Goal: Task Accomplishment & Management: Manage account settings

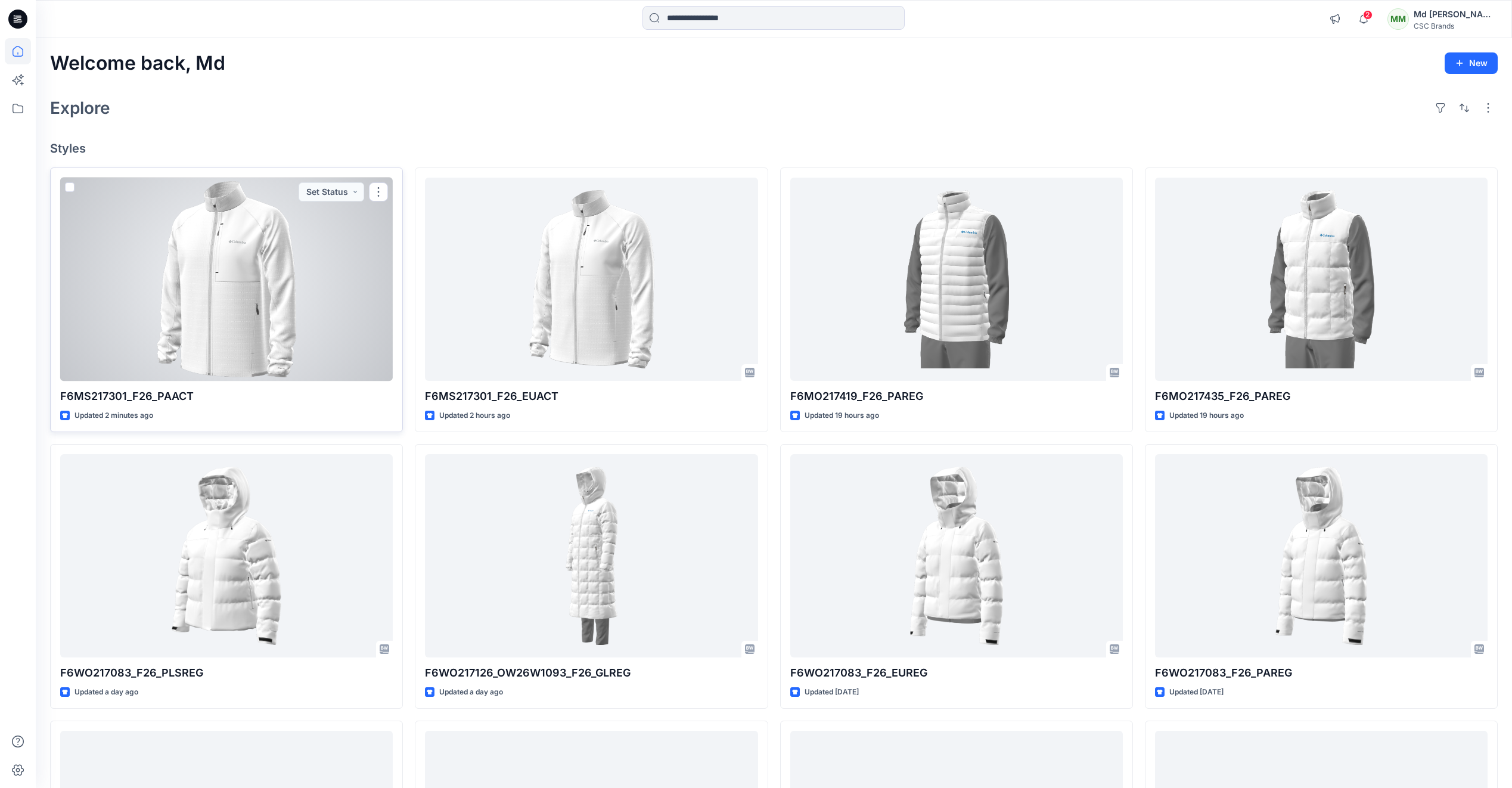
click at [242, 305] on div at bounding box center [226, 279] width 332 height 203
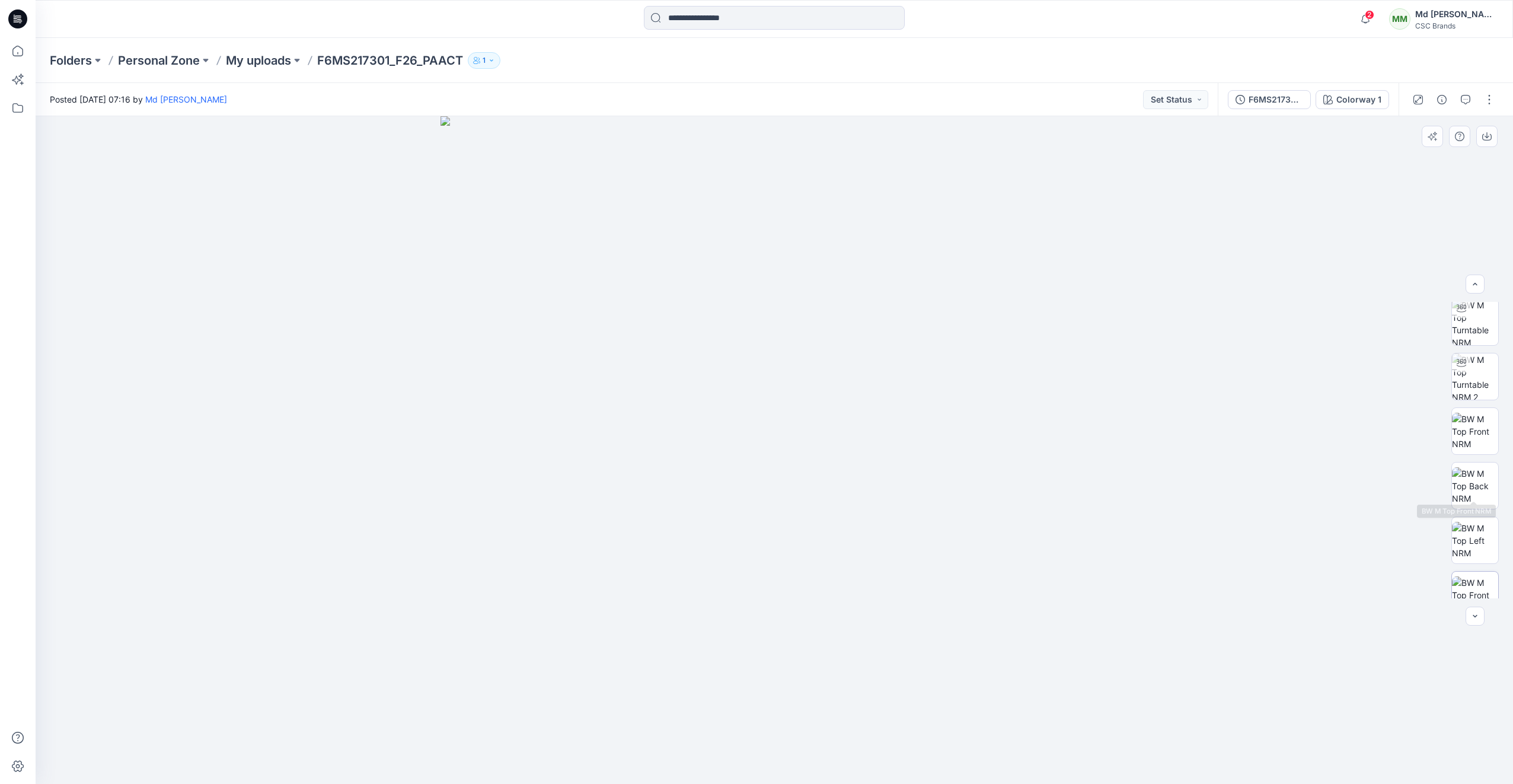
scroll to position [133, 0]
drag, startPoint x: 1187, startPoint y: 101, endPoint x: 1192, endPoint y: 108, distance: 8.6
click at [1188, 100] on button "Set Status" at bounding box center [1176, 100] width 65 height 19
click at [1162, 160] on p "Virtual Proto 1" at bounding box center [1154, 155] width 54 height 15
click at [1481, 103] on button "button" at bounding box center [1490, 100] width 19 height 19
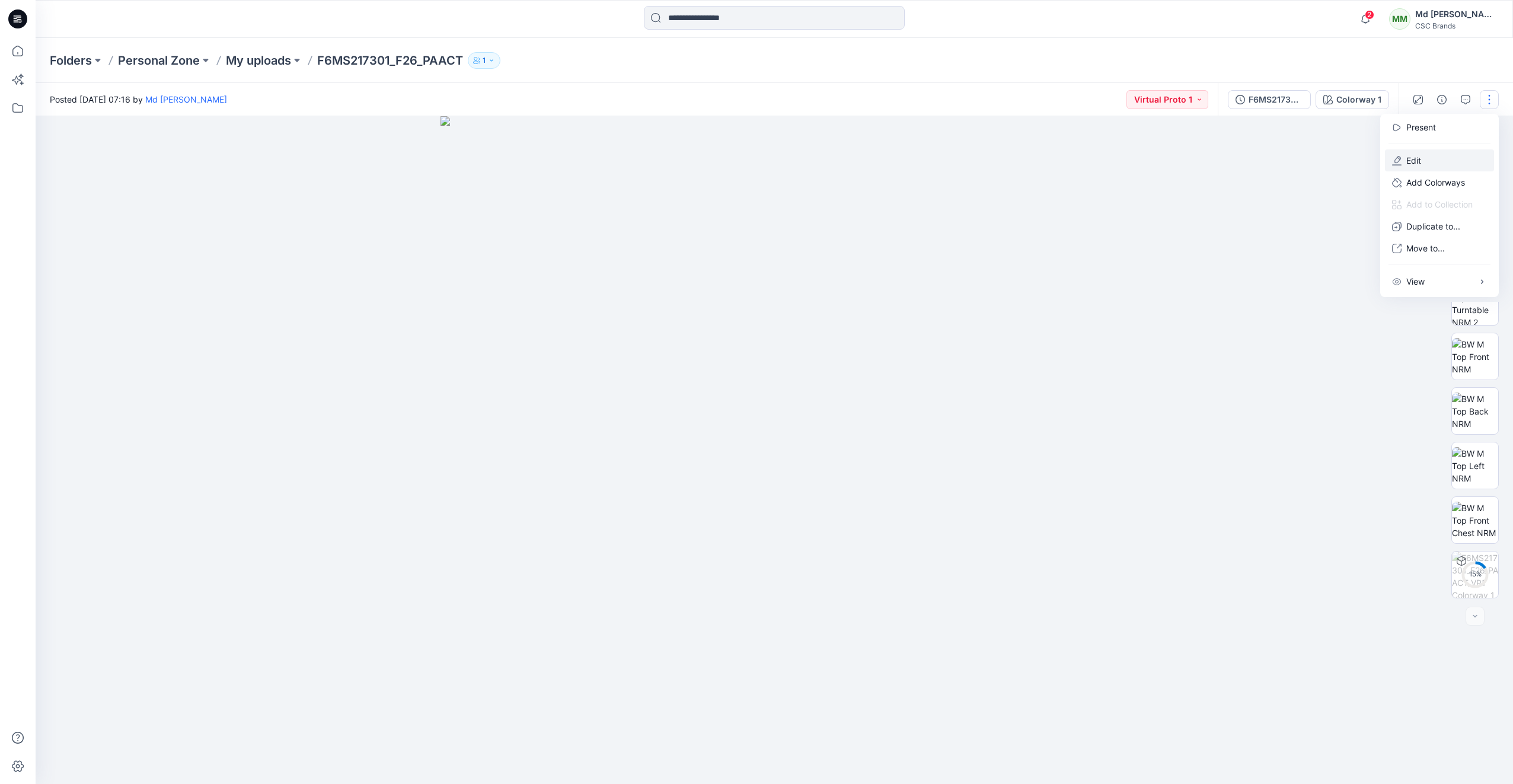
click at [1428, 159] on button "Edit" at bounding box center [1440, 159] width 110 height 22
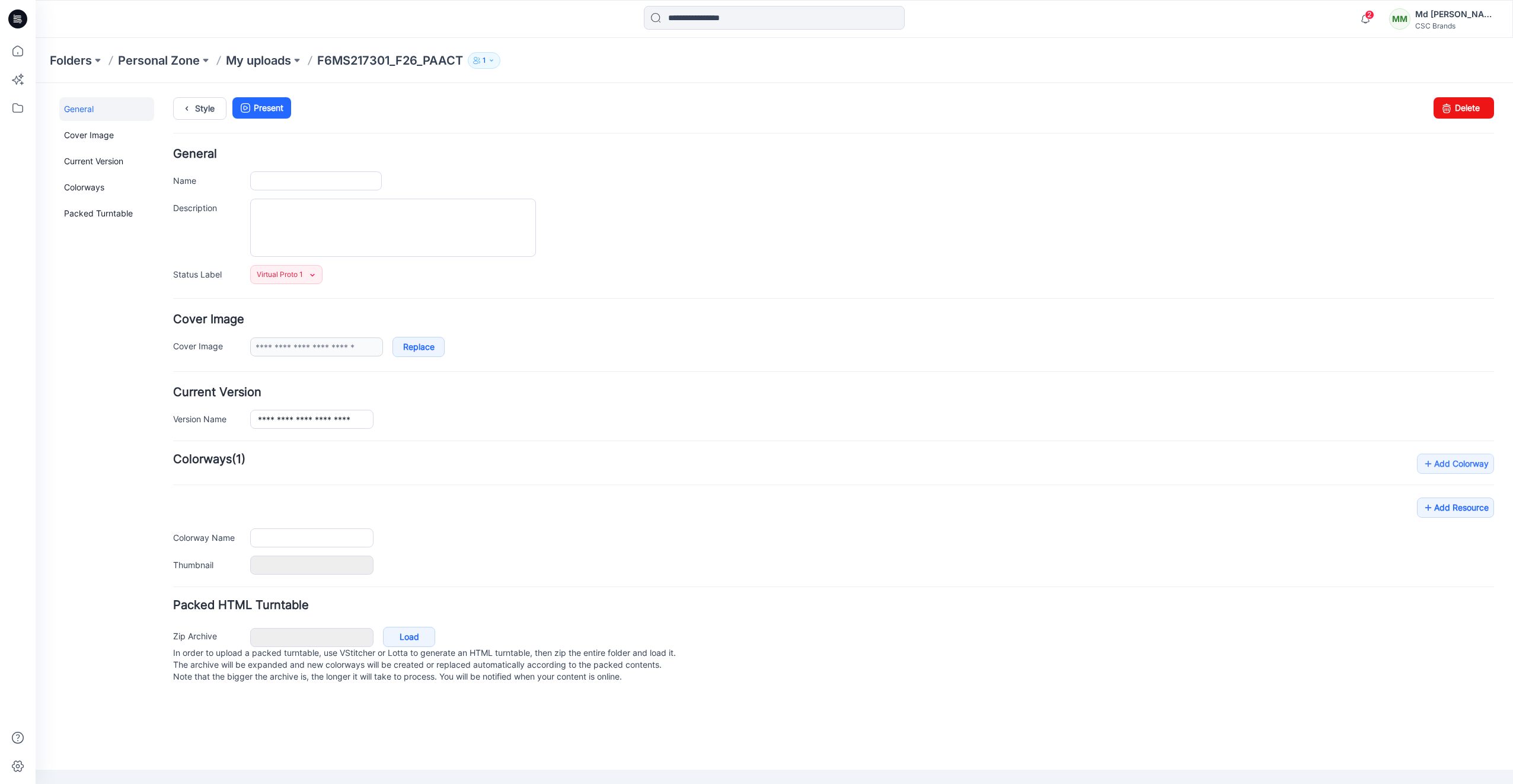
type input "**********"
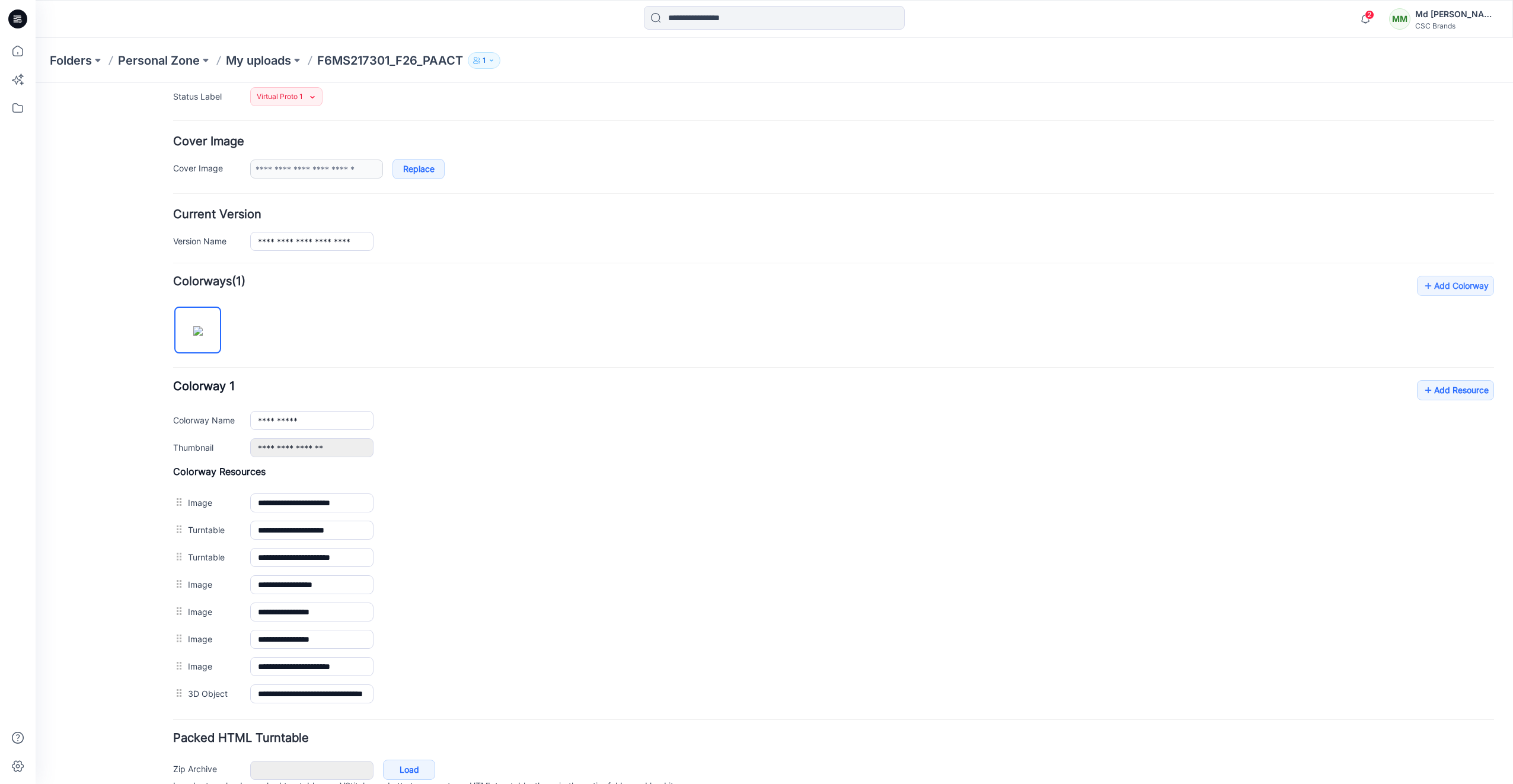
scroll to position [237, 0]
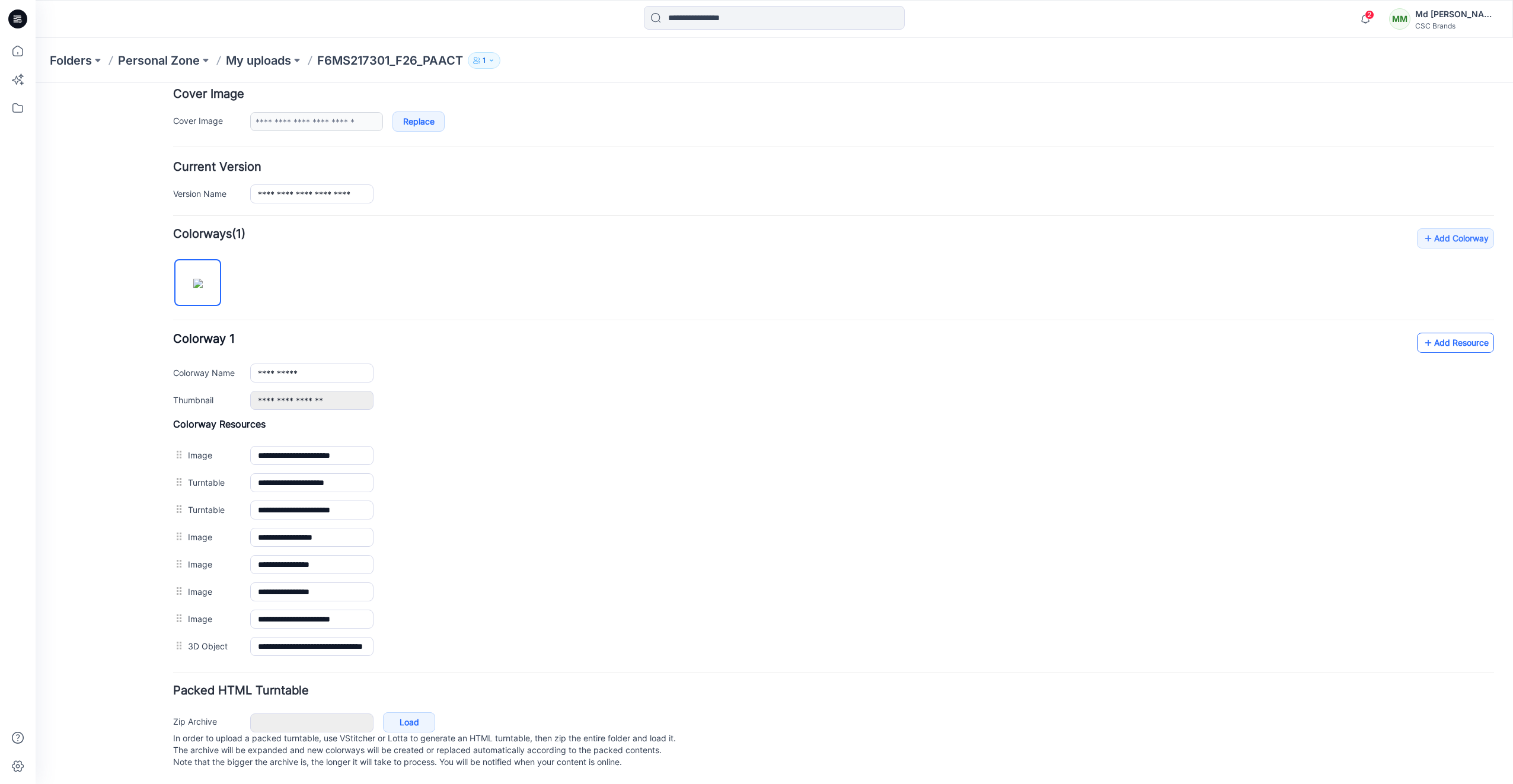
click at [1452, 332] on link "Add Resource" at bounding box center [1456, 342] width 77 height 20
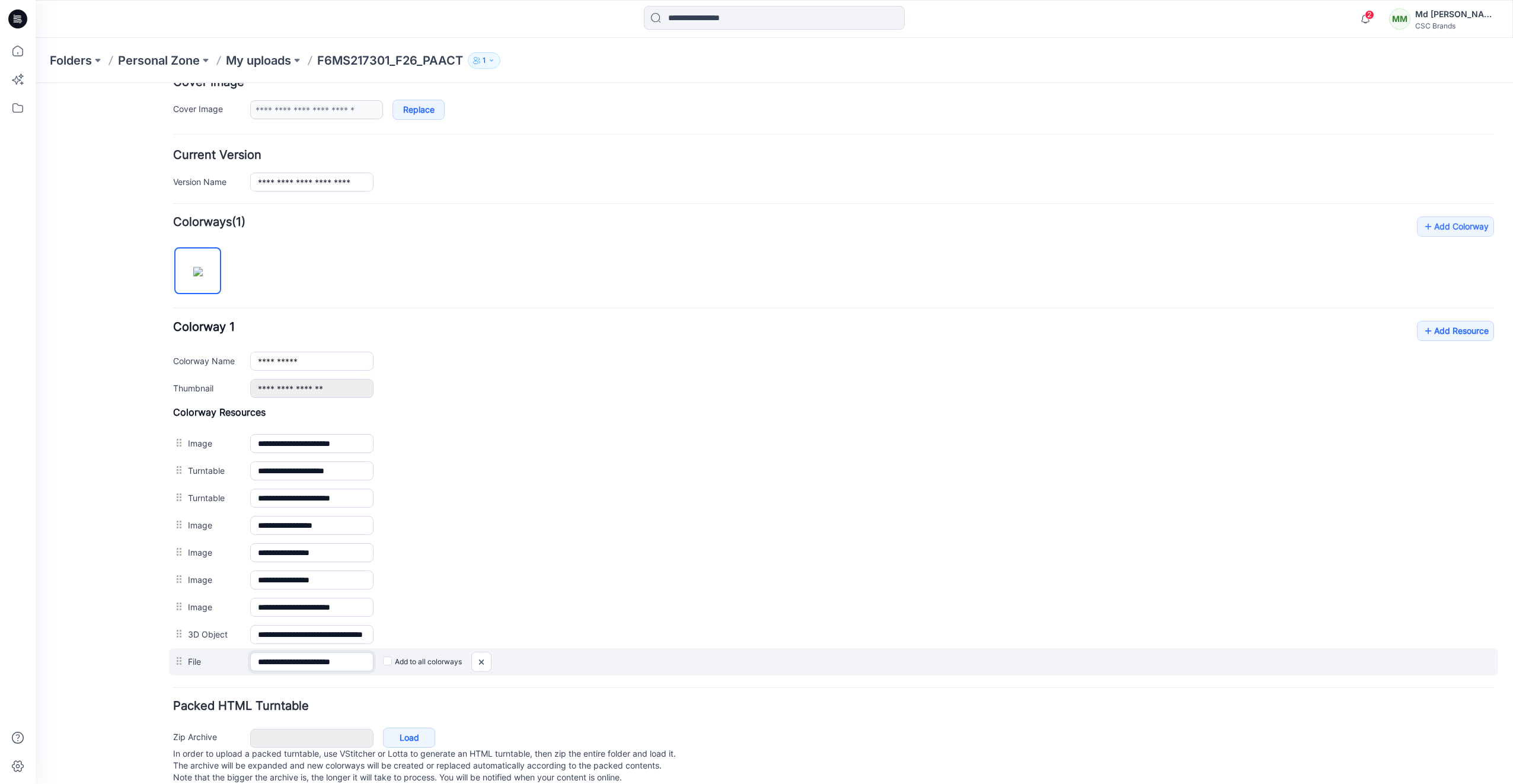
scroll to position [0, 2]
drag, startPoint x: 320, startPoint y: 660, endPoint x: 372, endPoint y: 671, distance: 53.2
click at [372, 671] on div "**********" at bounding box center [311, 662] width 123 height 19
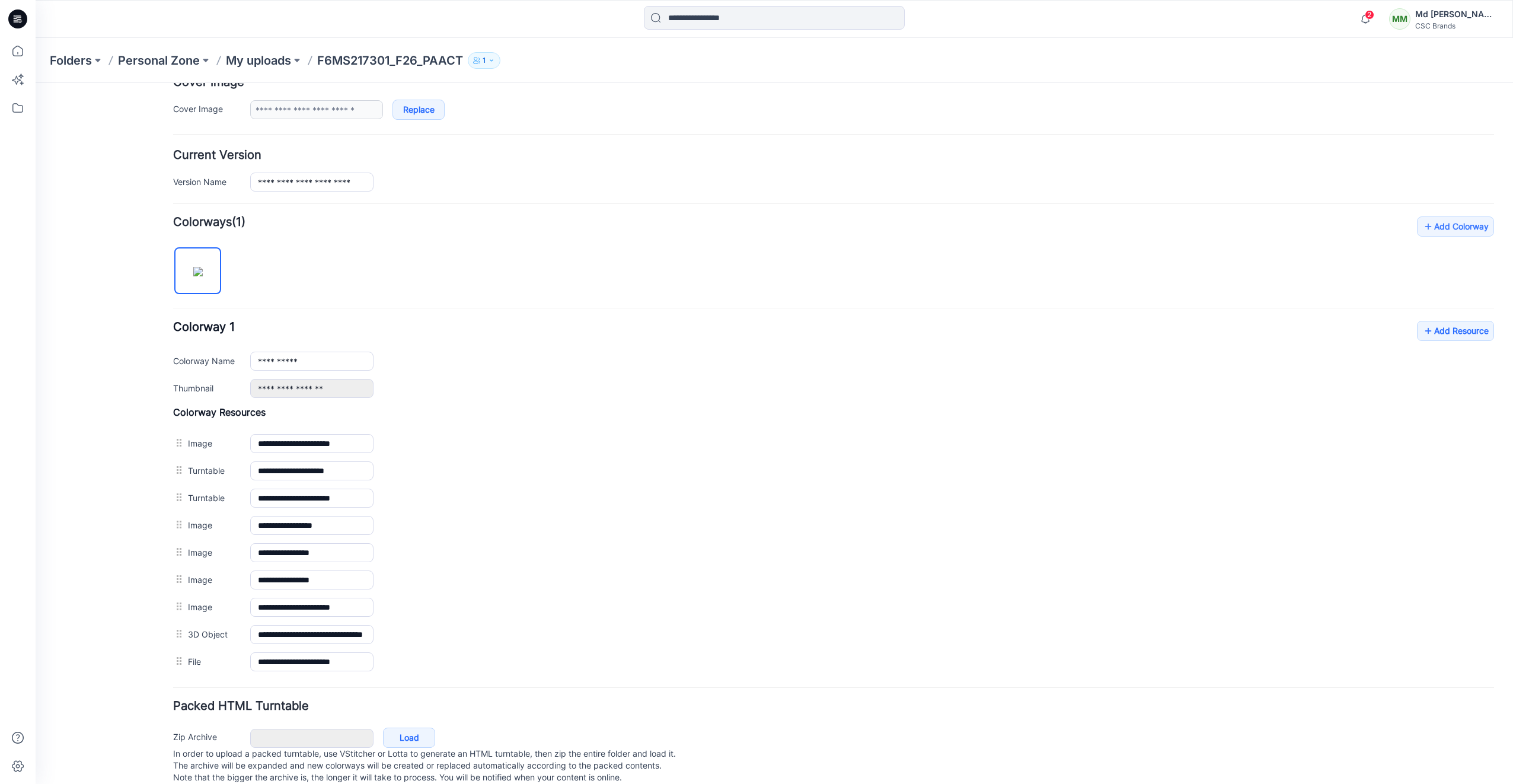
click at [97, 471] on div "General Cover Image Current Version Colorways Packed Turntable" at bounding box center [107, 329] width 95 height 939
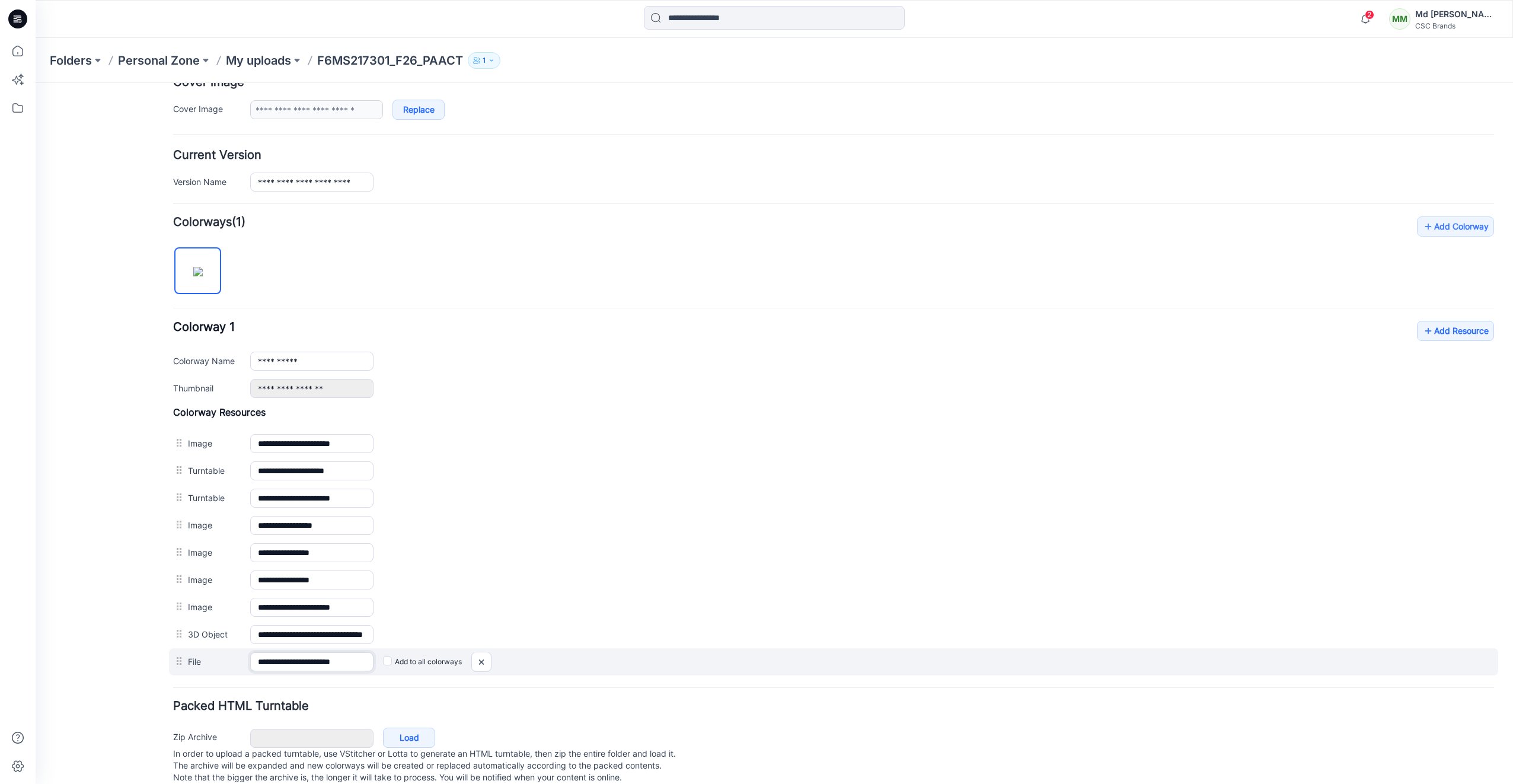
drag, startPoint x: 320, startPoint y: 660, endPoint x: 412, endPoint y: 665, distance: 92.1
click at [412, 665] on div "**********" at bounding box center [833, 661] width 1329 height 27
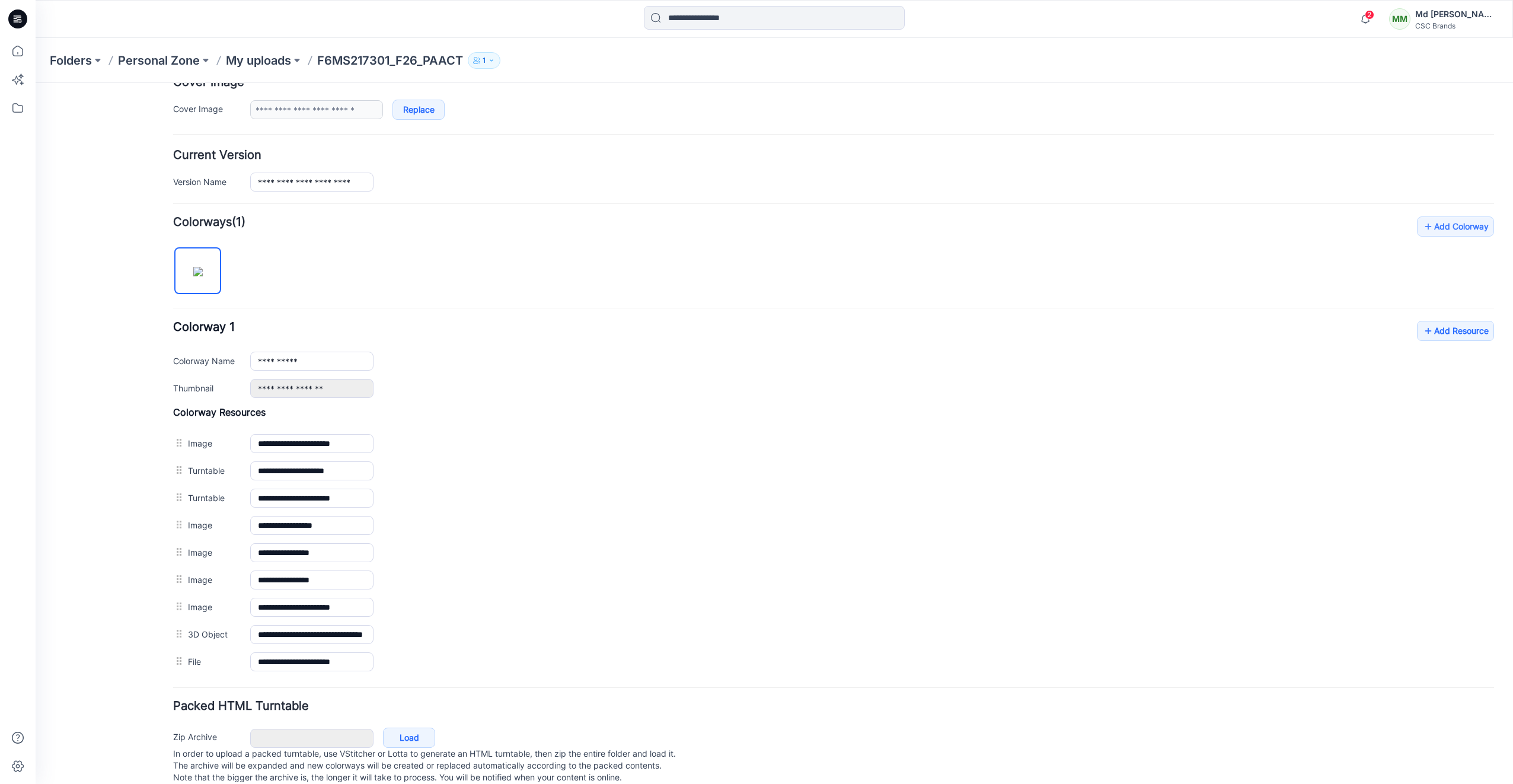
click at [136, 587] on div "General Cover Image Current Version Colorways Packed Turntable" at bounding box center [107, 329] width 95 height 939
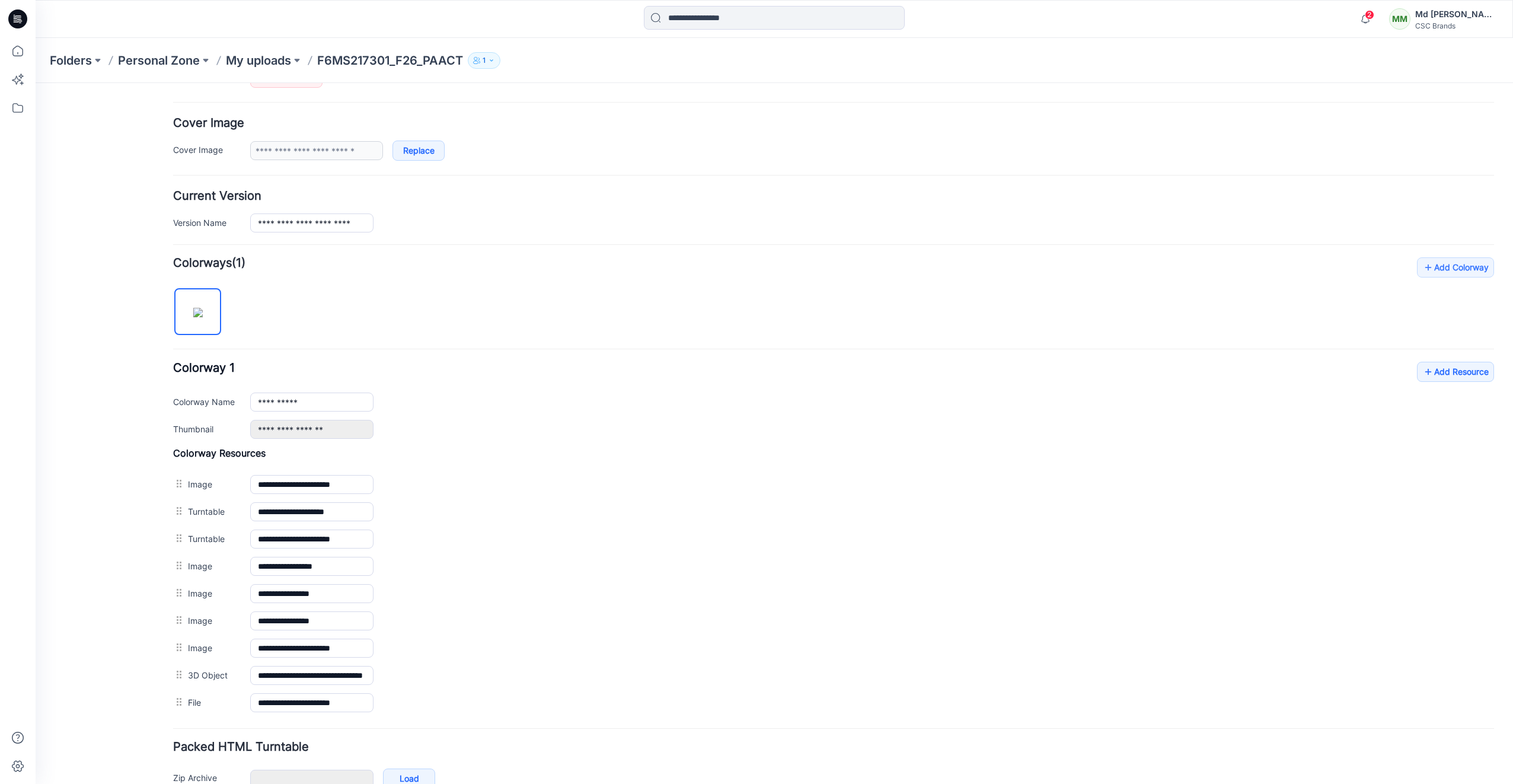
scroll to position [0, 0]
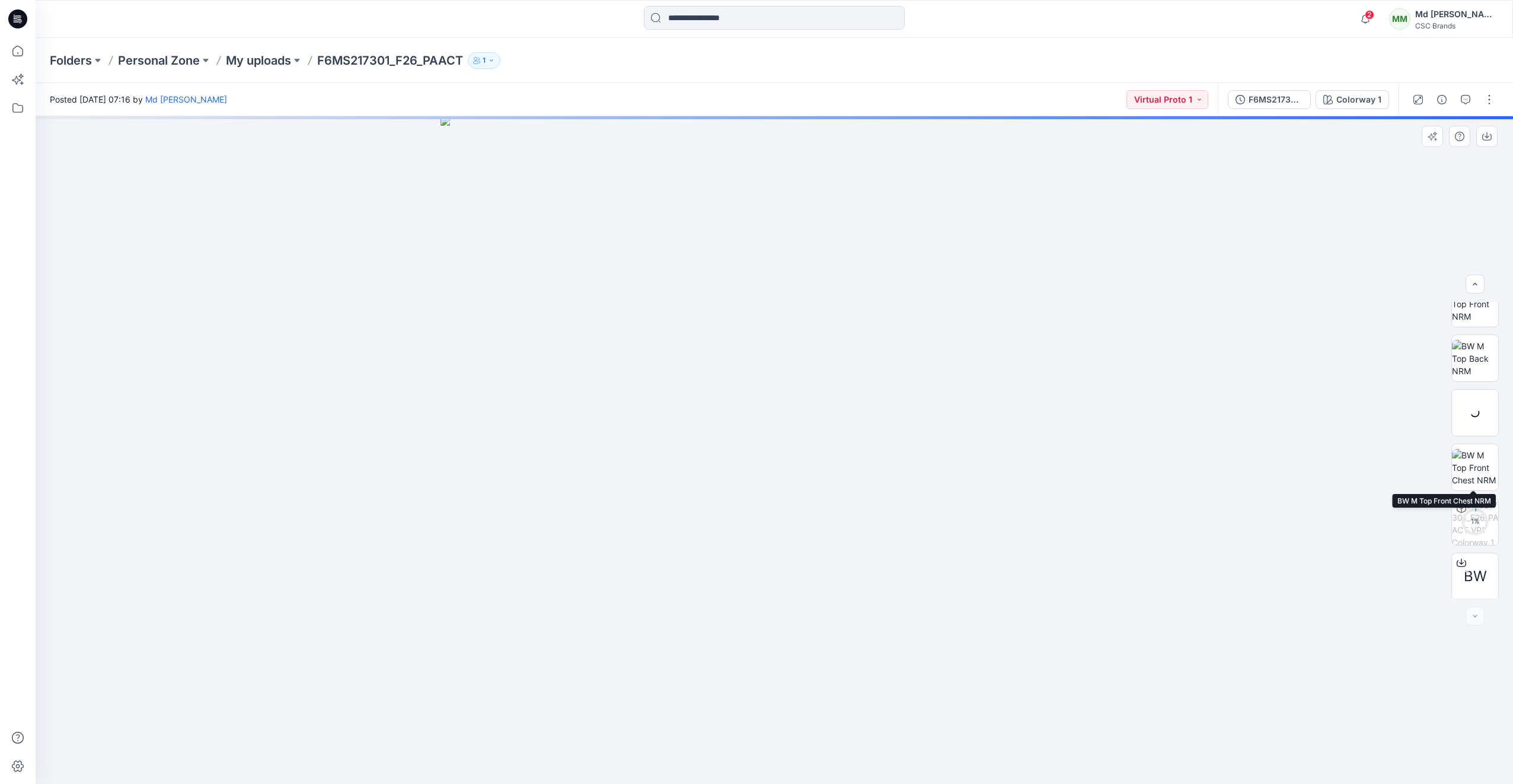
scroll to position [187, 0]
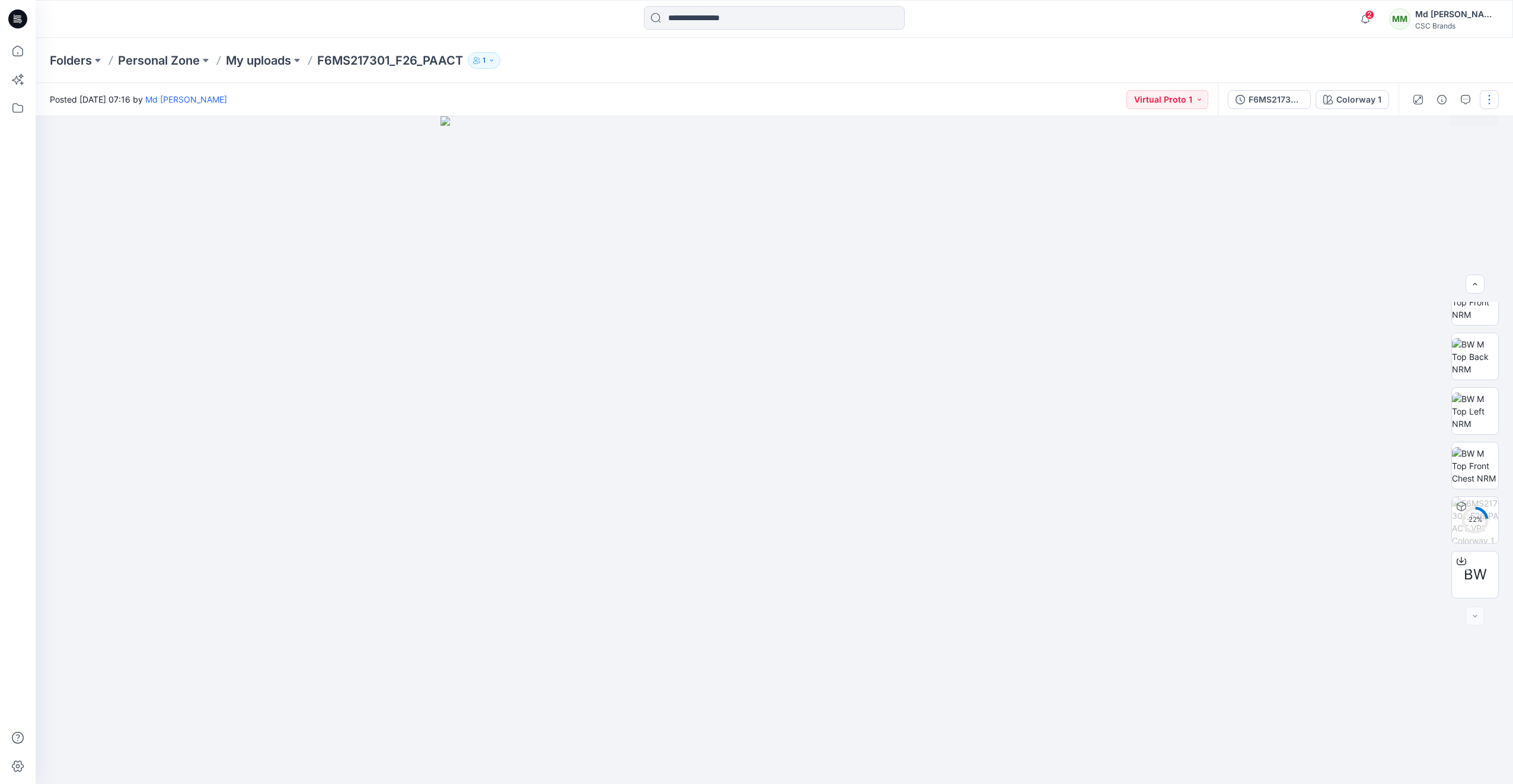
click at [1487, 106] on button "button" at bounding box center [1490, 100] width 19 height 19
click at [20, 19] on icon at bounding box center [18, 19] width 19 height 19
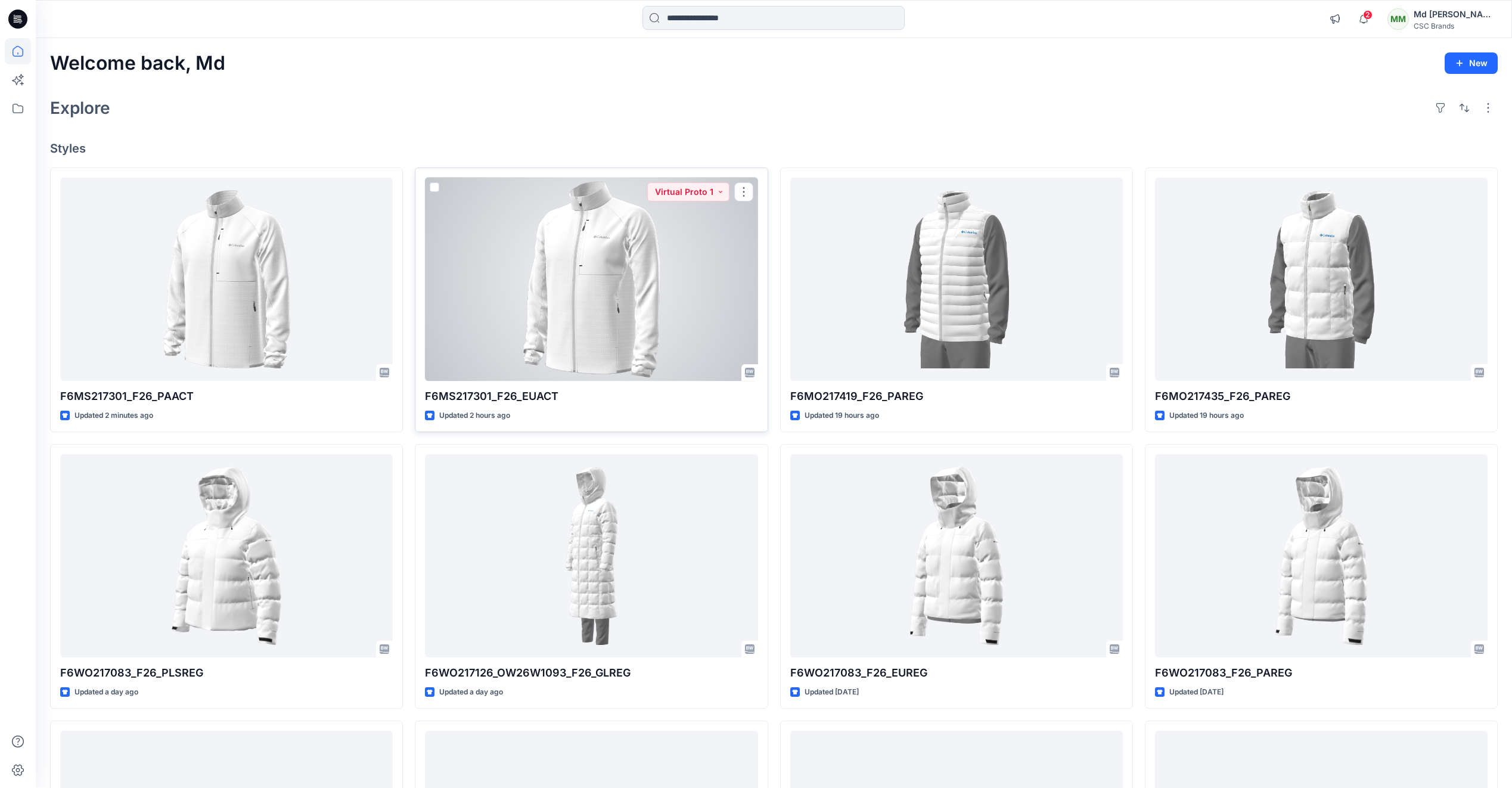
click at [539, 293] on div at bounding box center [591, 279] width 332 height 203
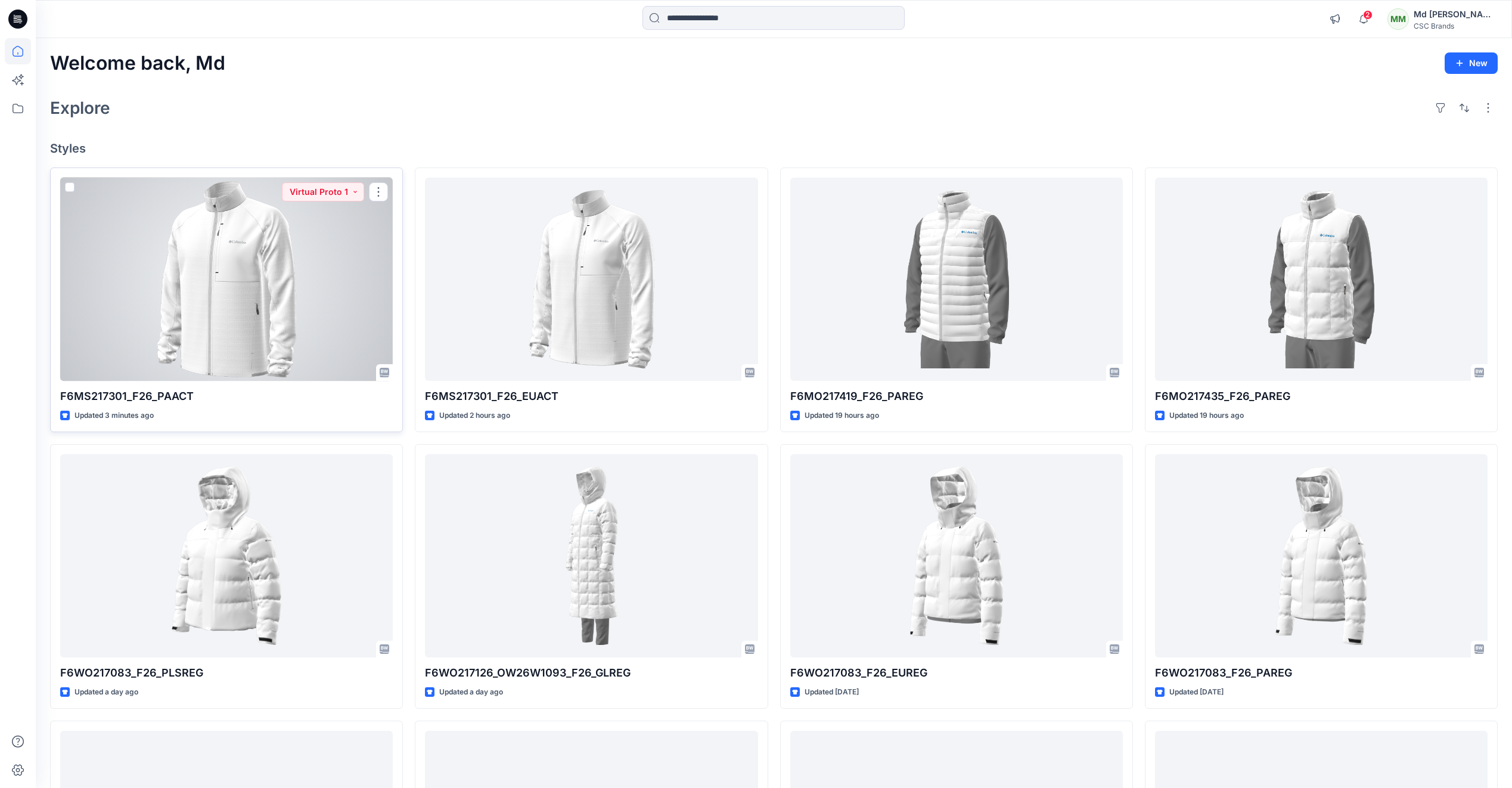
click at [301, 258] on div at bounding box center [226, 279] width 332 height 203
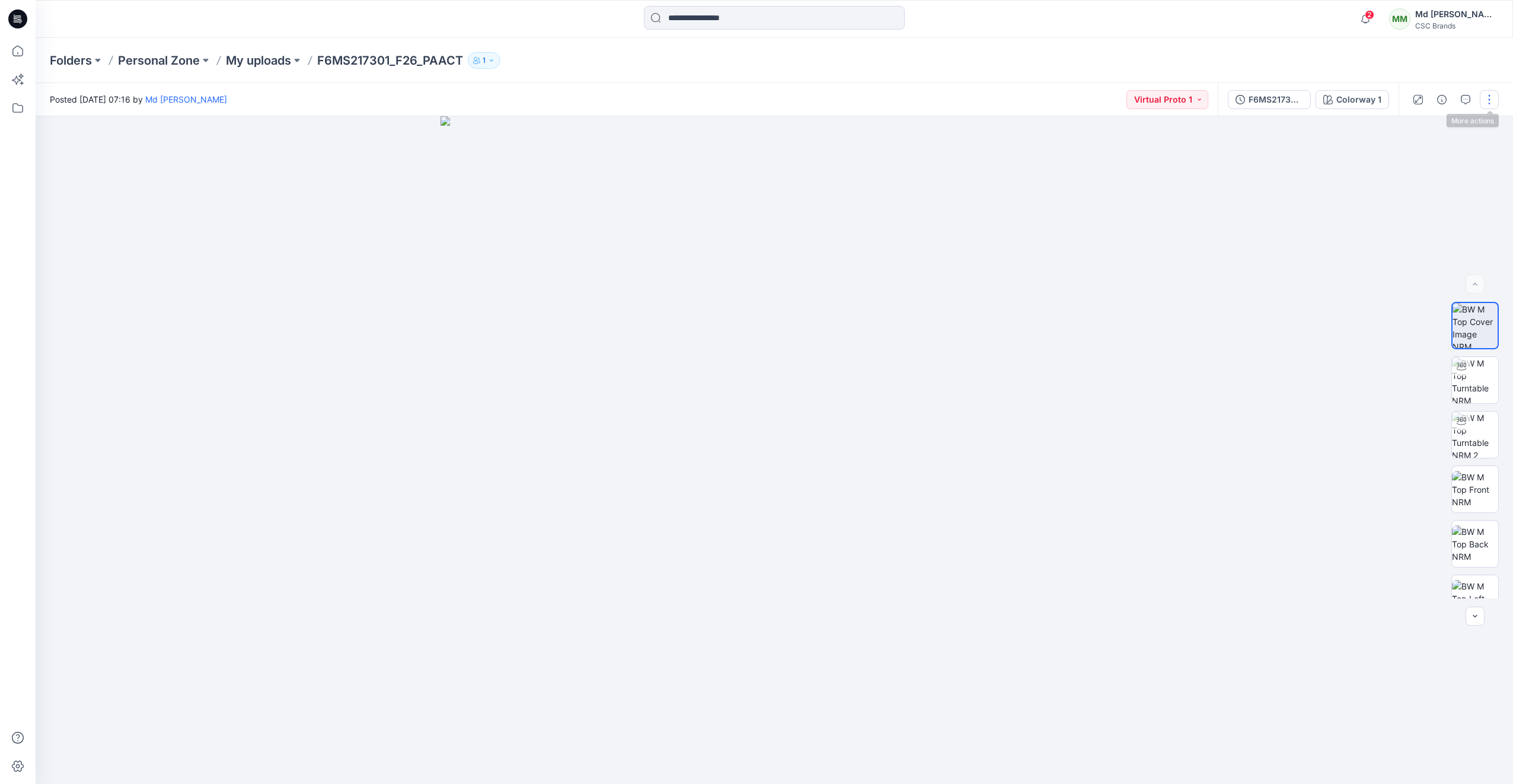
click at [1489, 99] on button "button" at bounding box center [1490, 100] width 19 height 19
click at [1424, 224] on p "Duplicate to..." at bounding box center [1433, 226] width 54 height 12
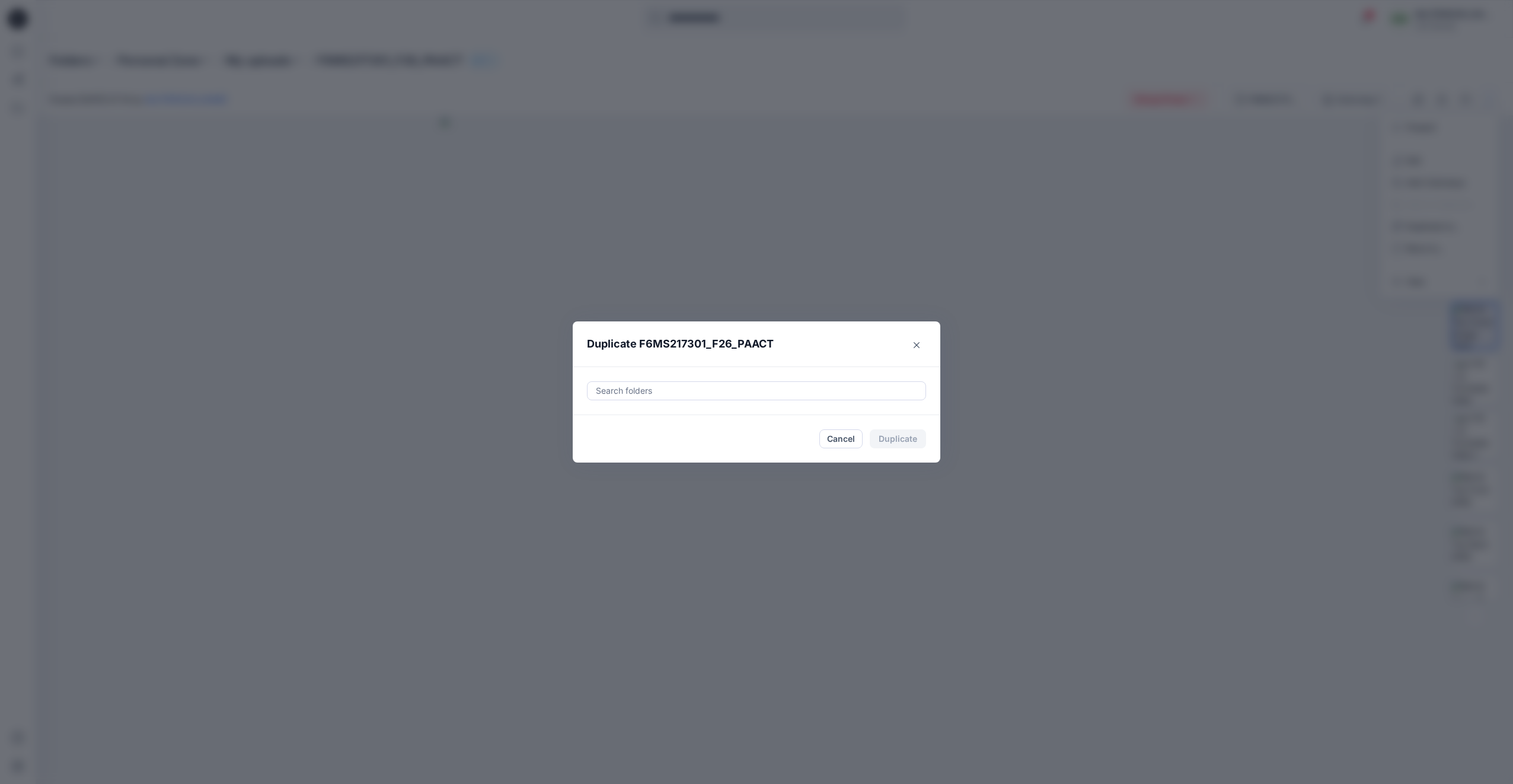
click at [648, 391] on div at bounding box center [756, 390] width 324 height 14
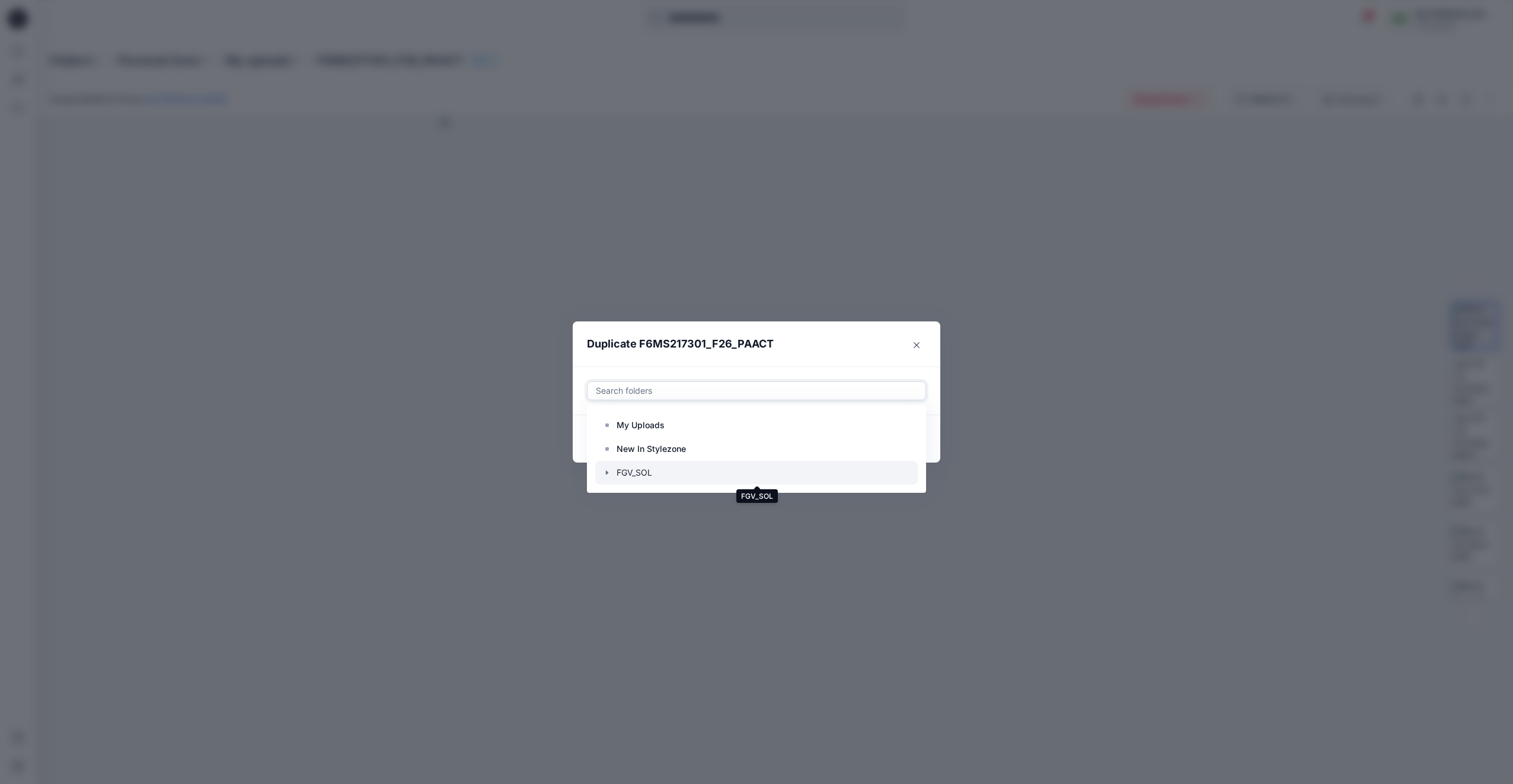
click at [645, 475] on div at bounding box center [756, 472] width 323 height 24
click at [643, 390] on icon at bounding box center [644, 391] width 10 height 10
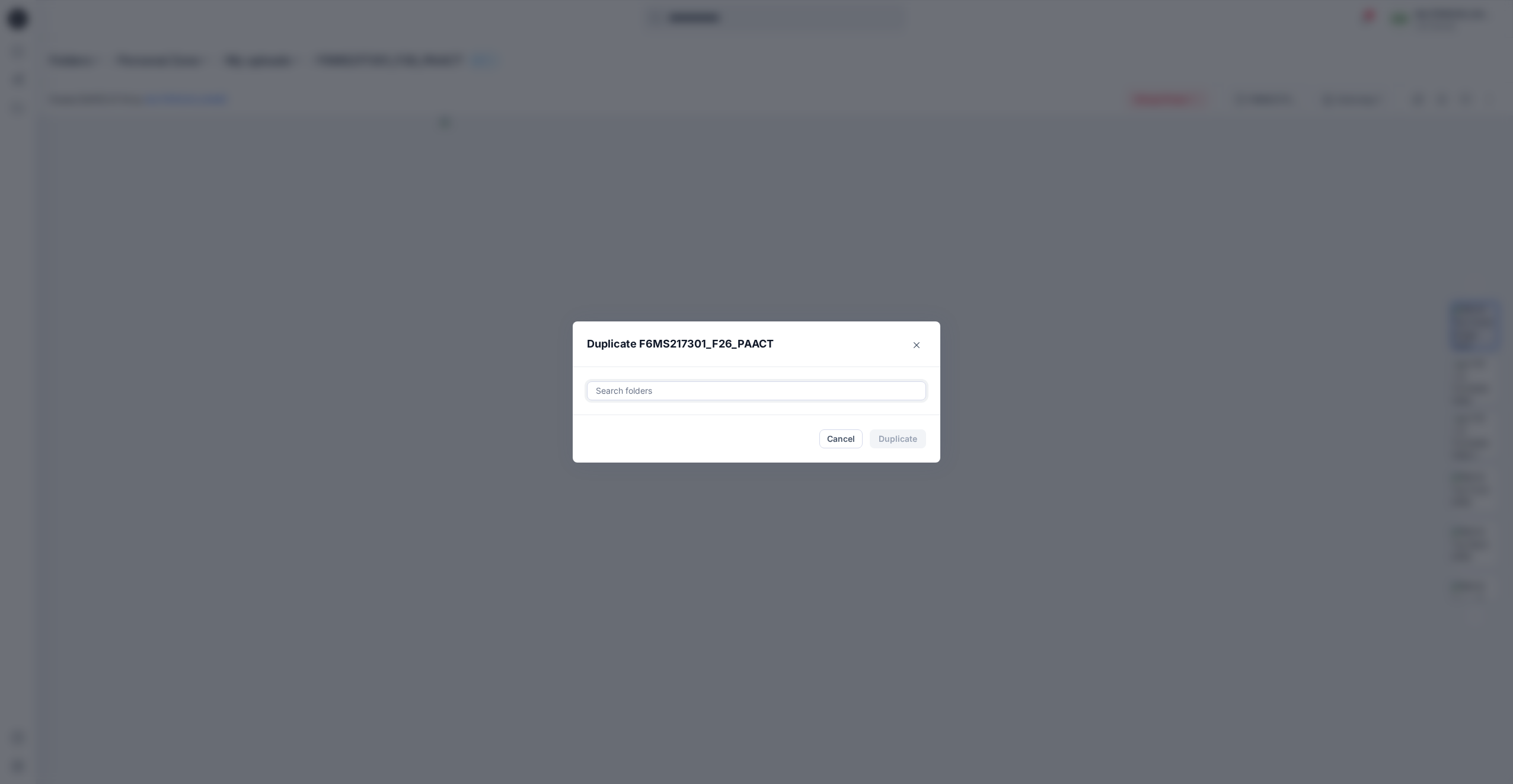
click at [666, 389] on div at bounding box center [756, 390] width 324 height 14
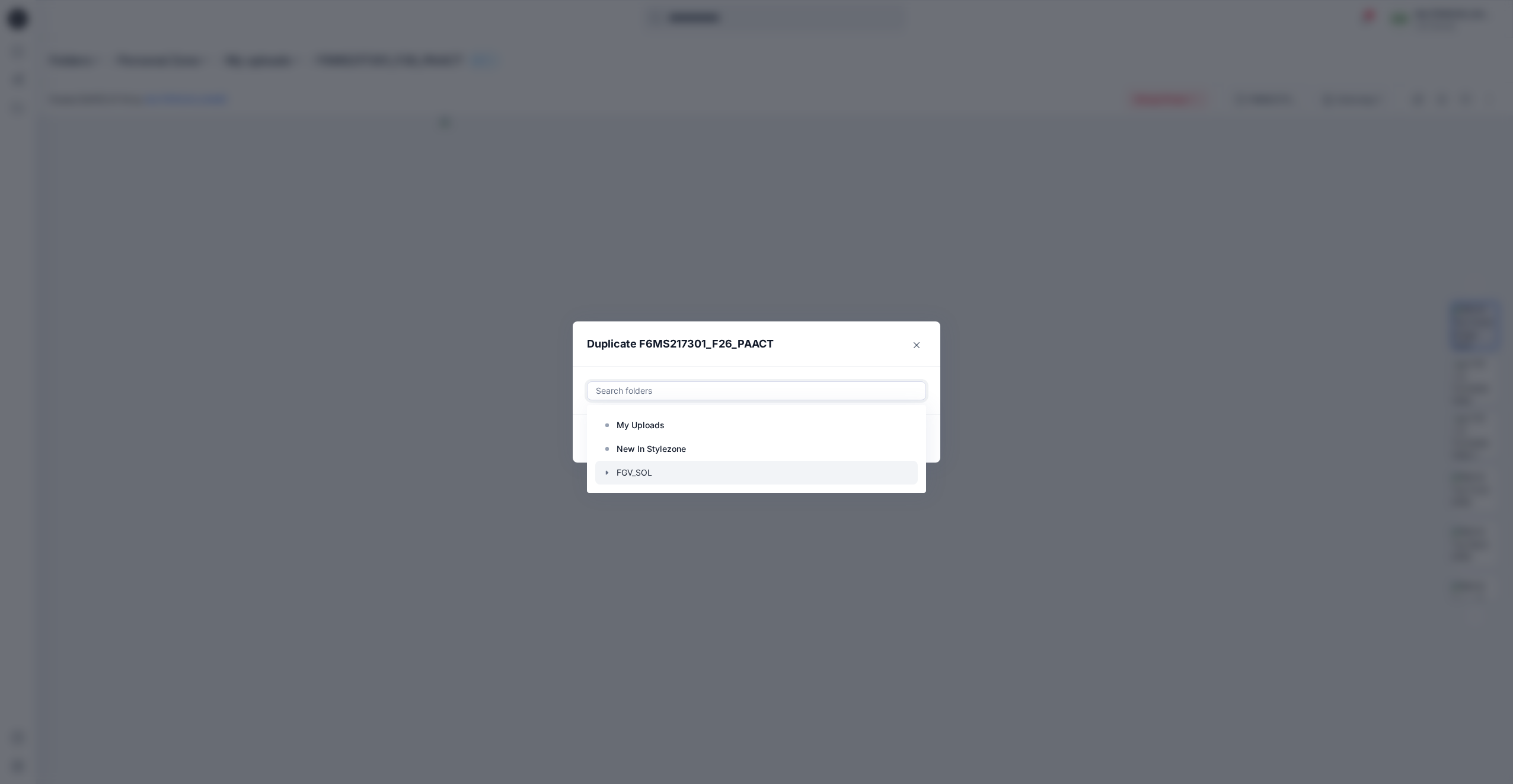
click at [608, 475] on icon "button" at bounding box center [608, 473] width 10 height 10
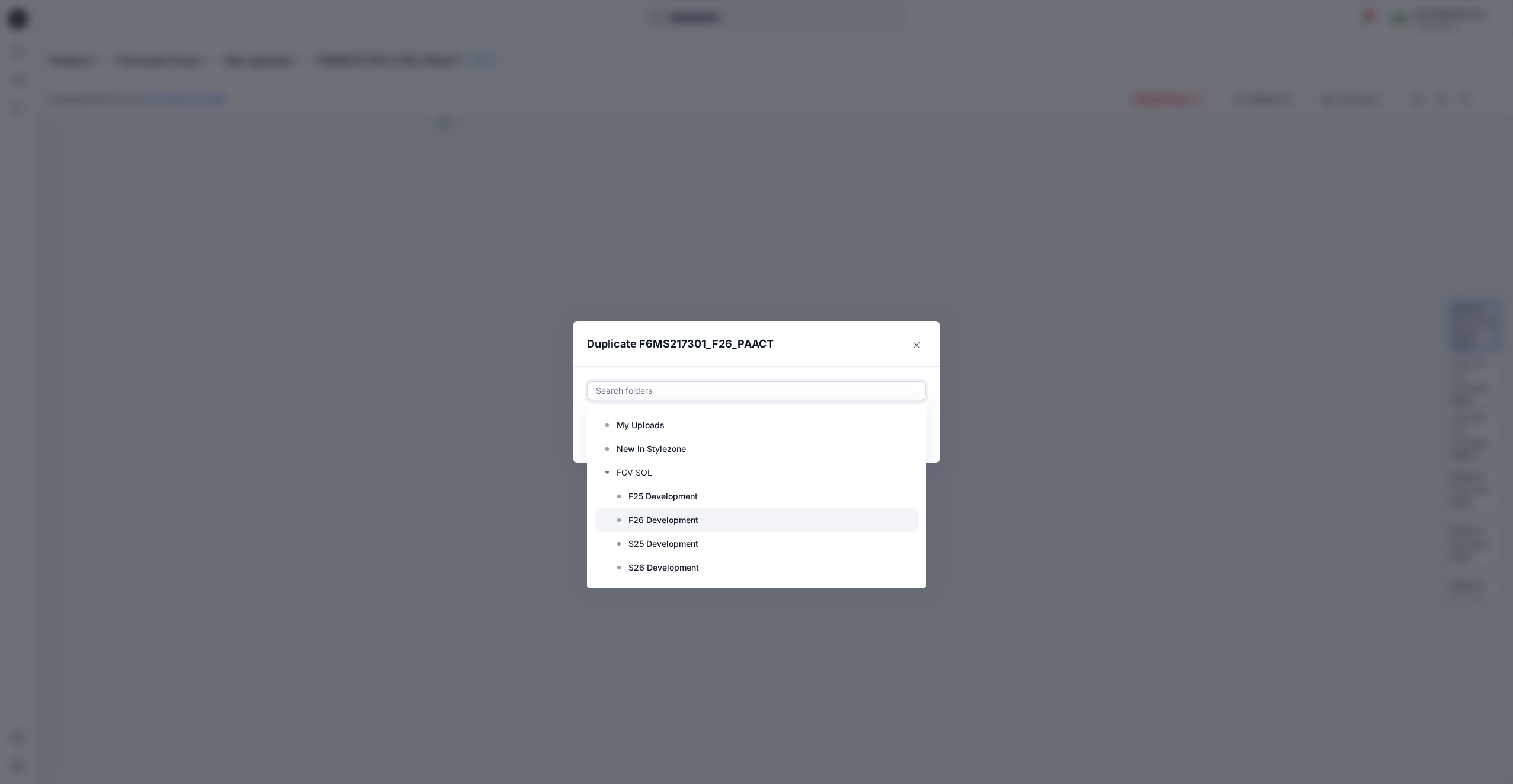
click at [656, 526] on p "F26 Development" at bounding box center [663, 520] width 70 height 14
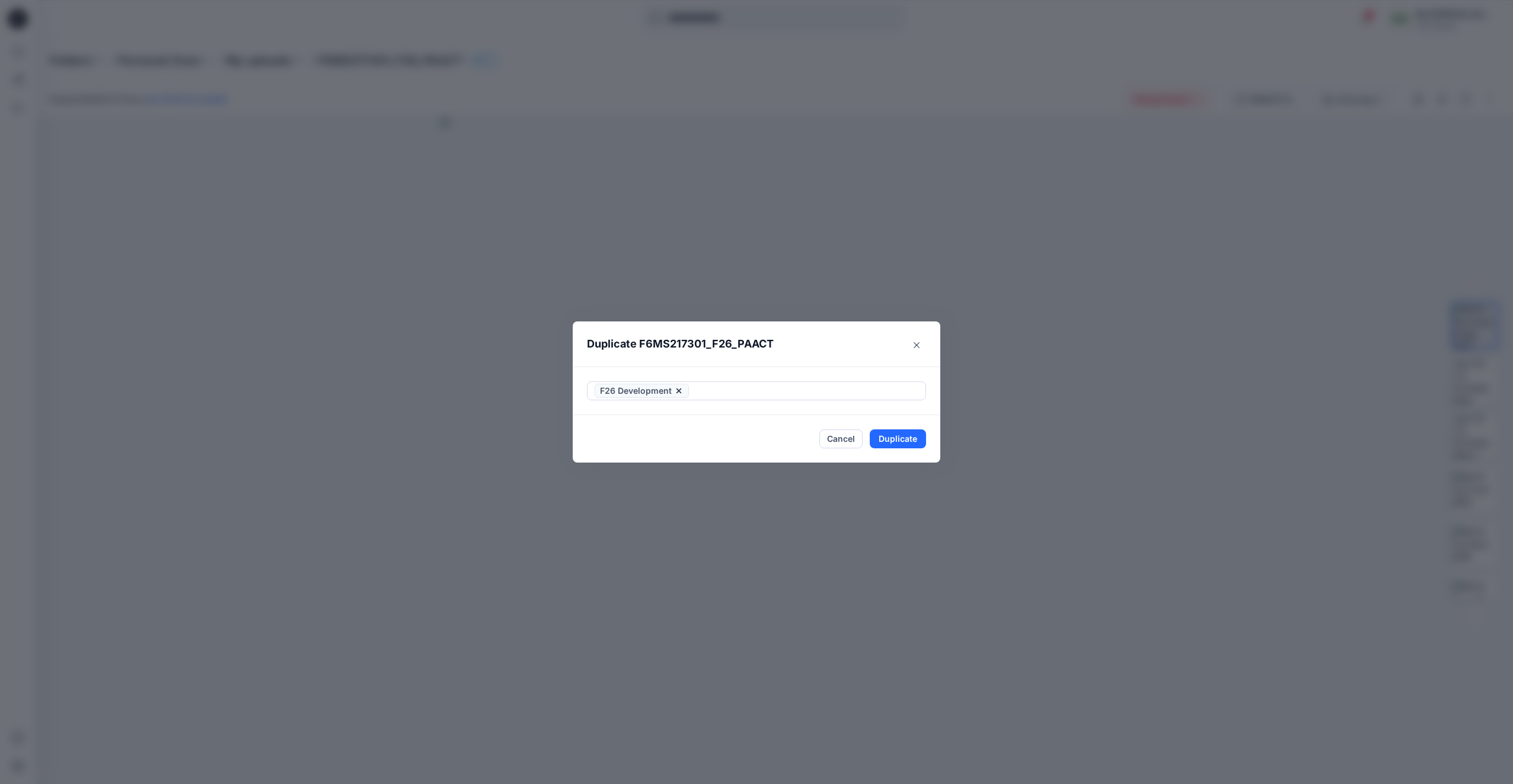
click at [864, 346] on header "Duplicate F6MS217301_F26_PAACT" at bounding box center [745, 343] width 344 height 45
click at [901, 442] on button "Duplicate" at bounding box center [898, 439] width 57 height 19
click at [902, 442] on button "Close" at bounding box center [907, 439] width 38 height 19
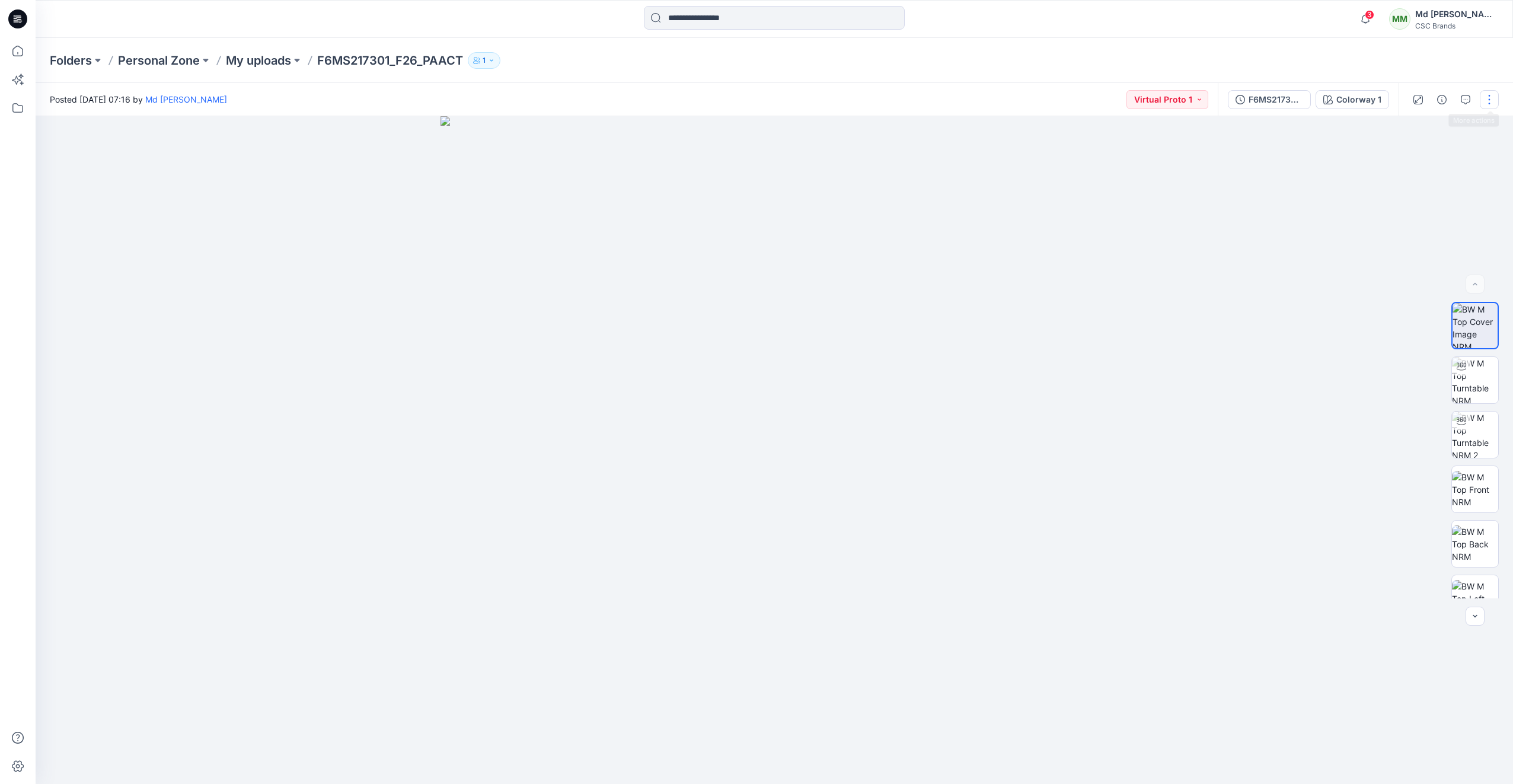
click at [1489, 102] on button "button" at bounding box center [1490, 100] width 19 height 19
click at [1424, 161] on button "Edit" at bounding box center [1440, 159] width 110 height 22
click at [12, 14] on icon at bounding box center [18, 19] width 19 height 19
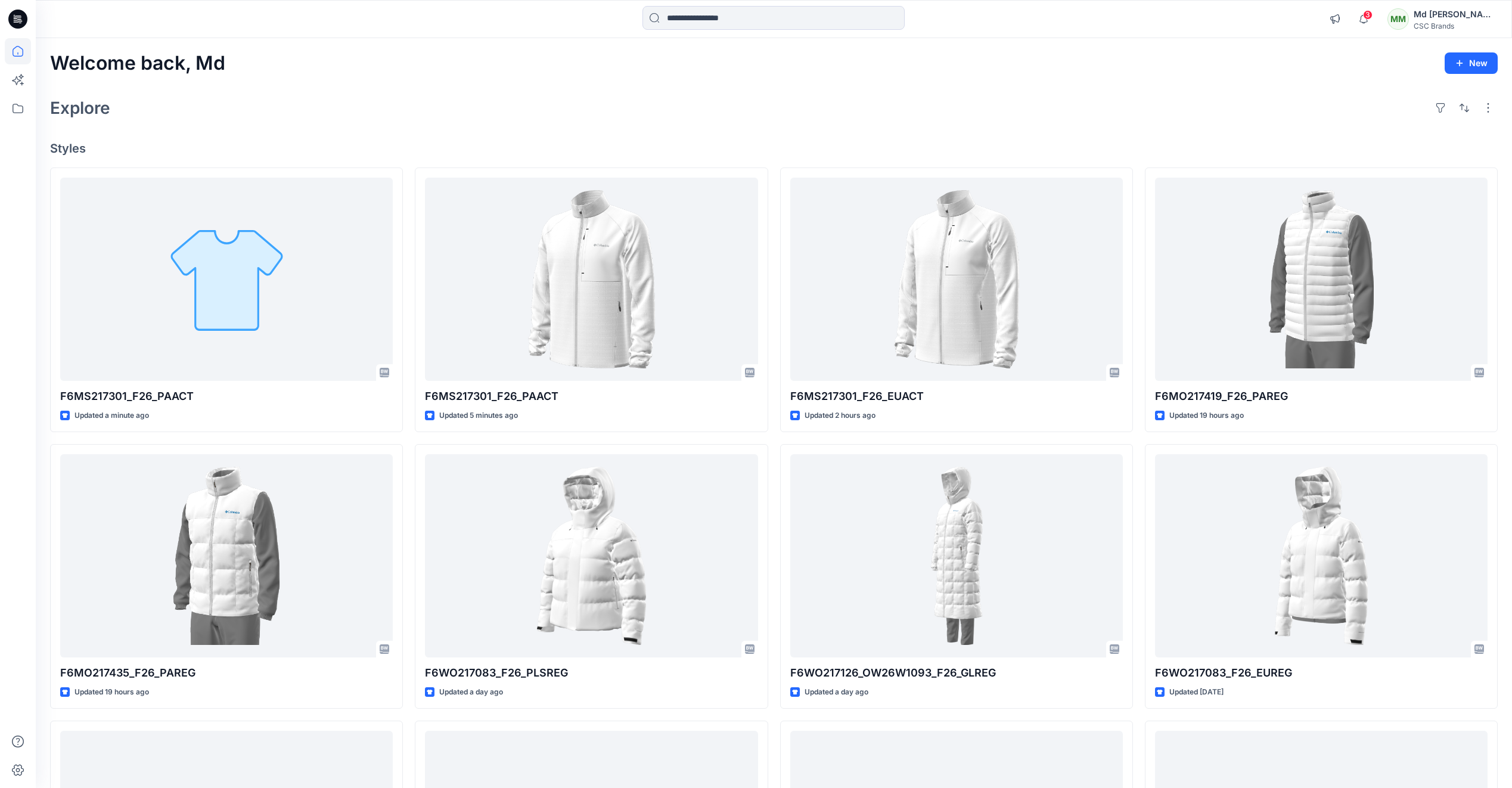
drag, startPoint x: 14, startPoint y: 18, endPoint x: 33, endPoint y: 5, distance: 23.0
click at [14, 18] on icon at bounding box center [15, 18] width 4 height 1
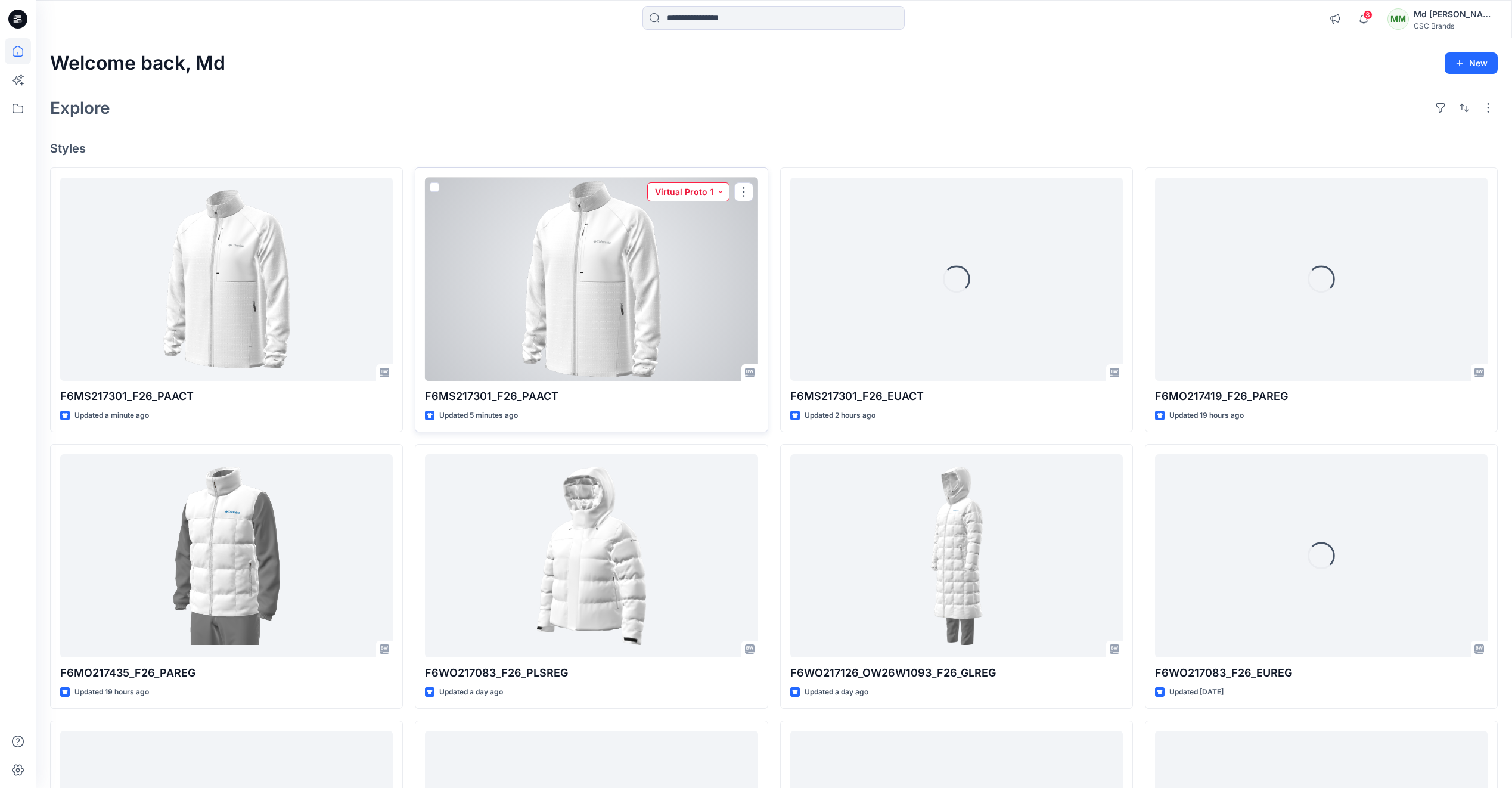
click at [720, 186] on button "Virtual Proto 1" at bounding box center [688, 192] width 82 height 19
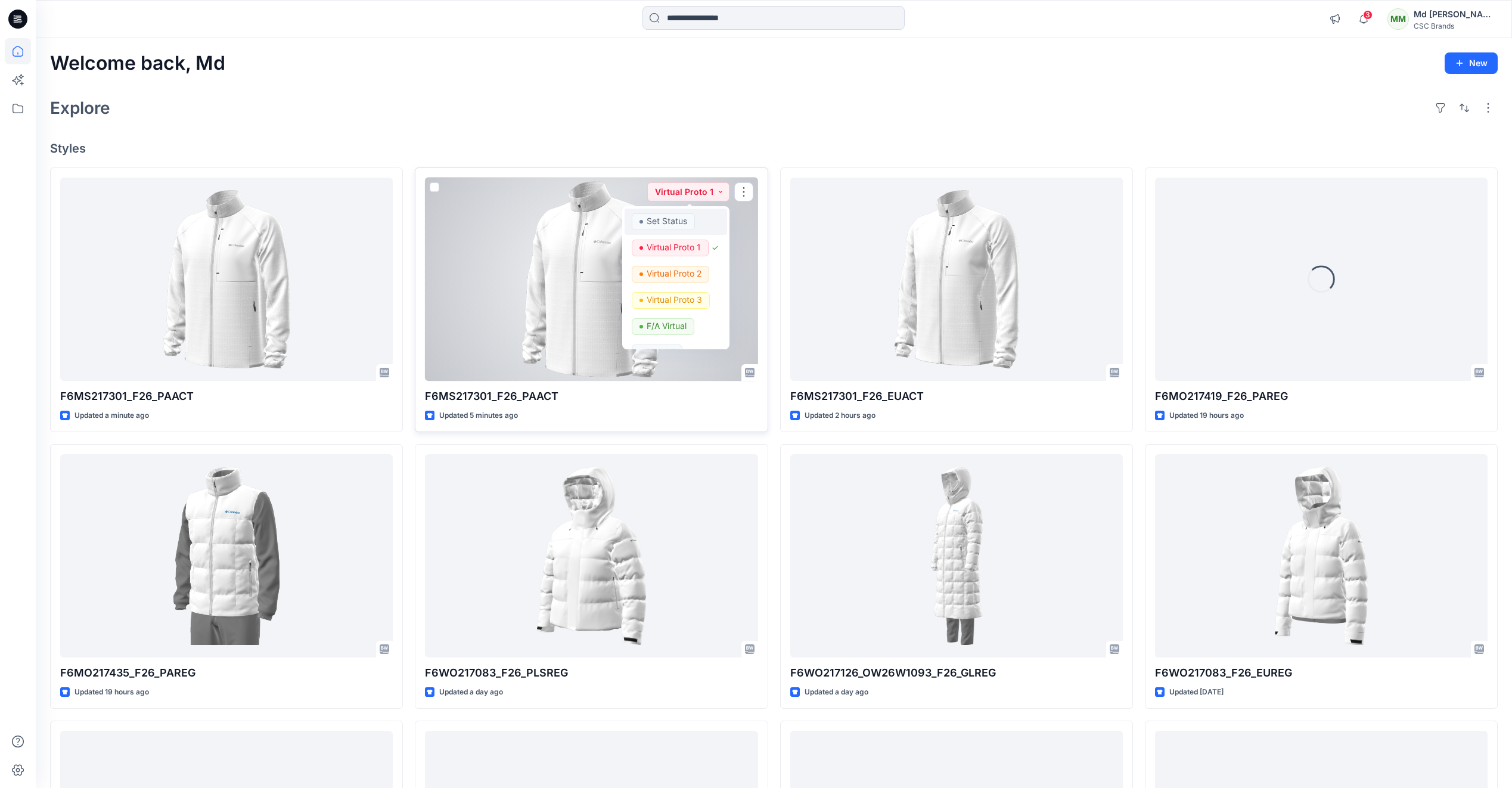
click at [674, 225] on p "Set Status" at bounding box center [667, 221] width 41 height 15
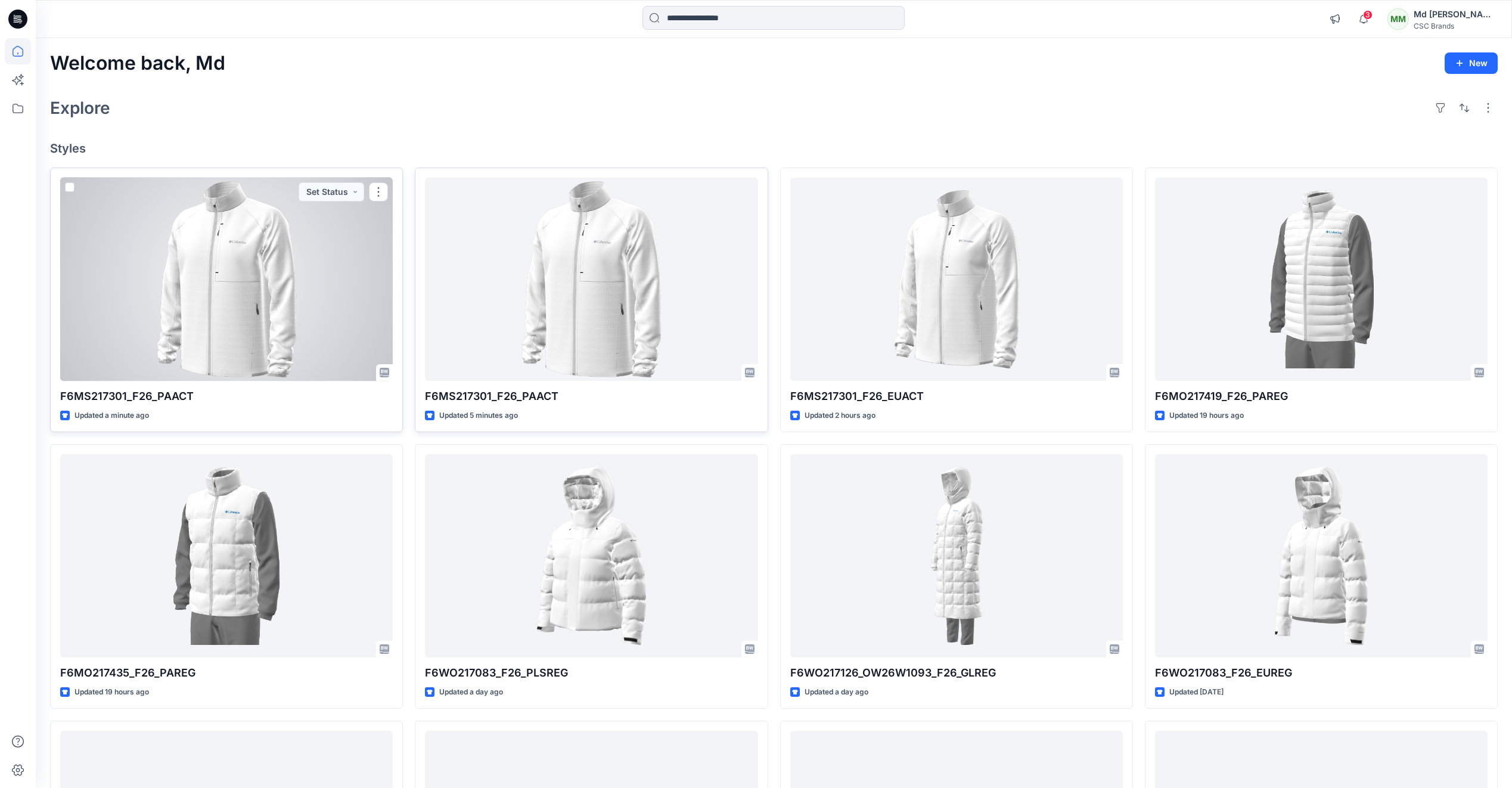
click at [294, 282] on div at bounding box center [226, 279] width 332 height 203
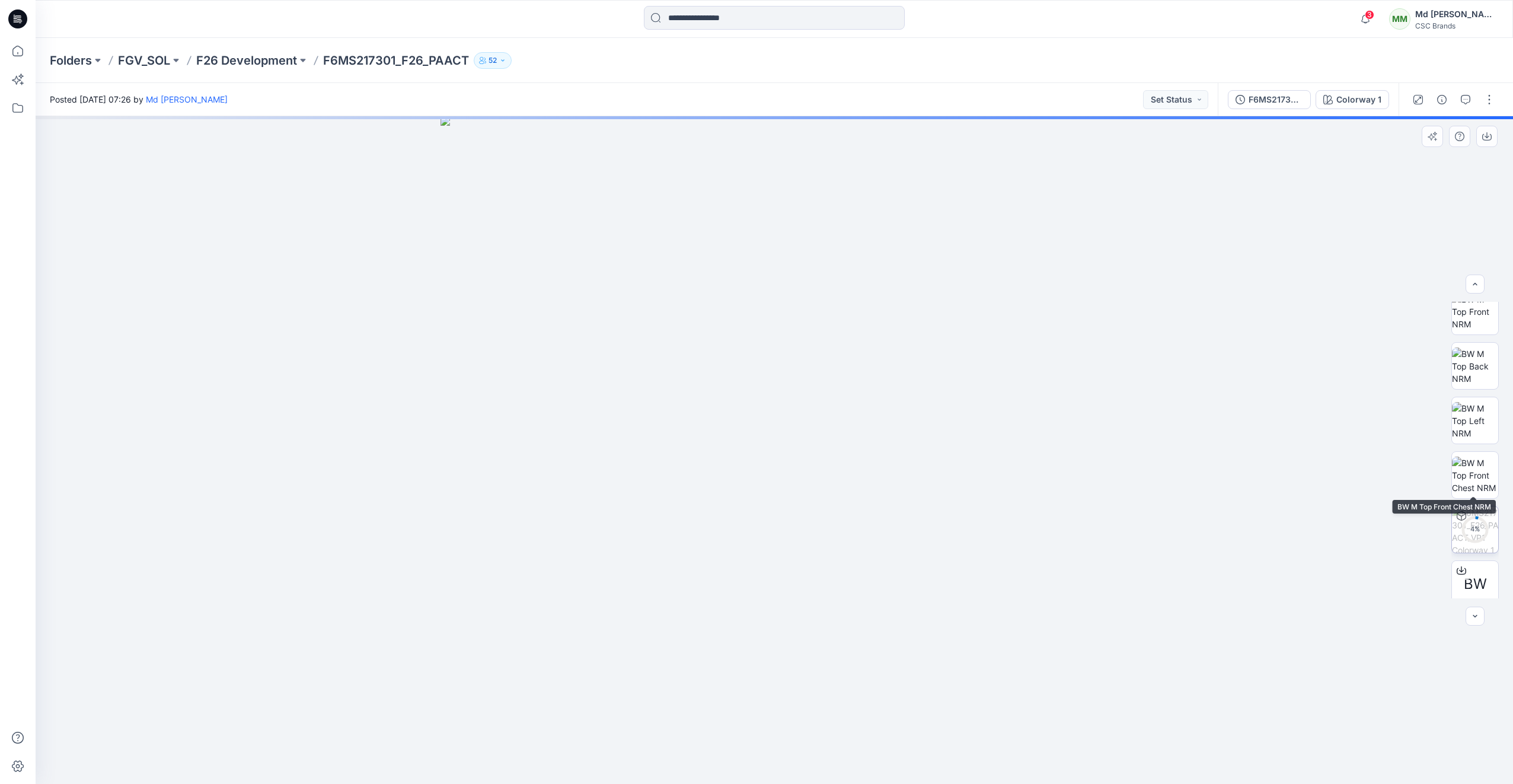
scroll to position [187, 0]
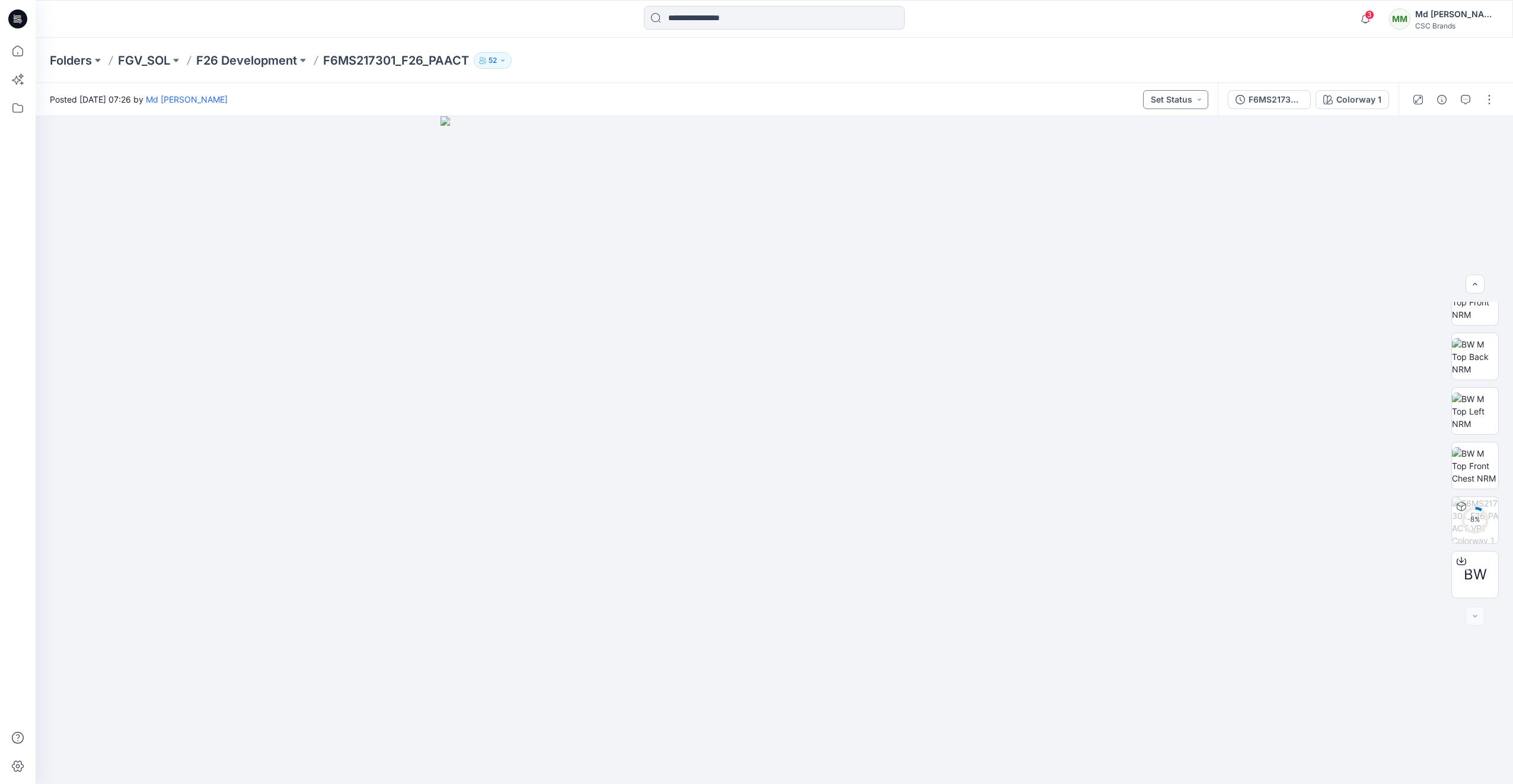
click at [1206, 96] on button "Set Status" at bounding box center [1176, 100] width 65 height 19
click at [1171, 158] on p "Virtual Proto 1" at bounding box center [1154, 155] width 54 height 15
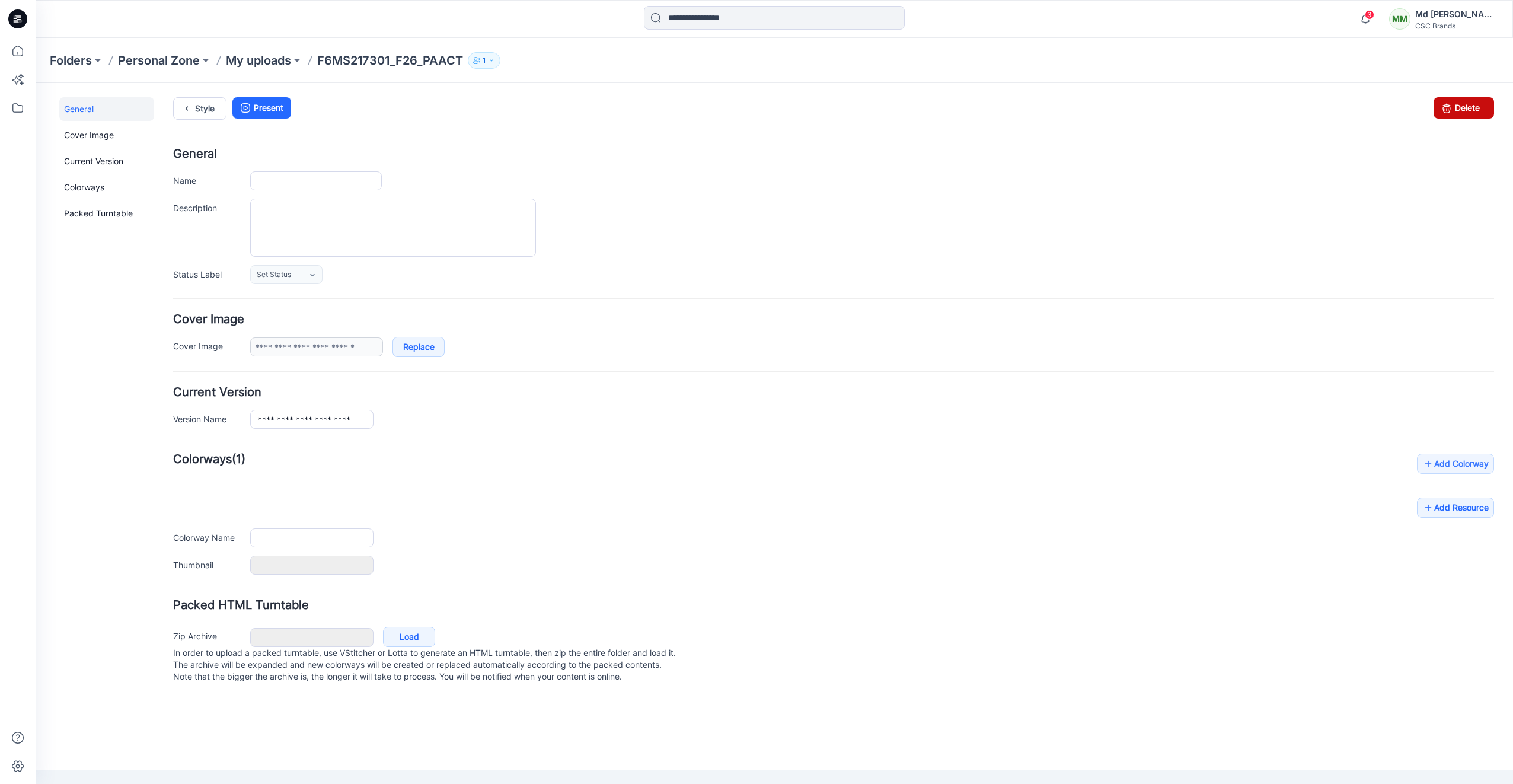
type input "**********"
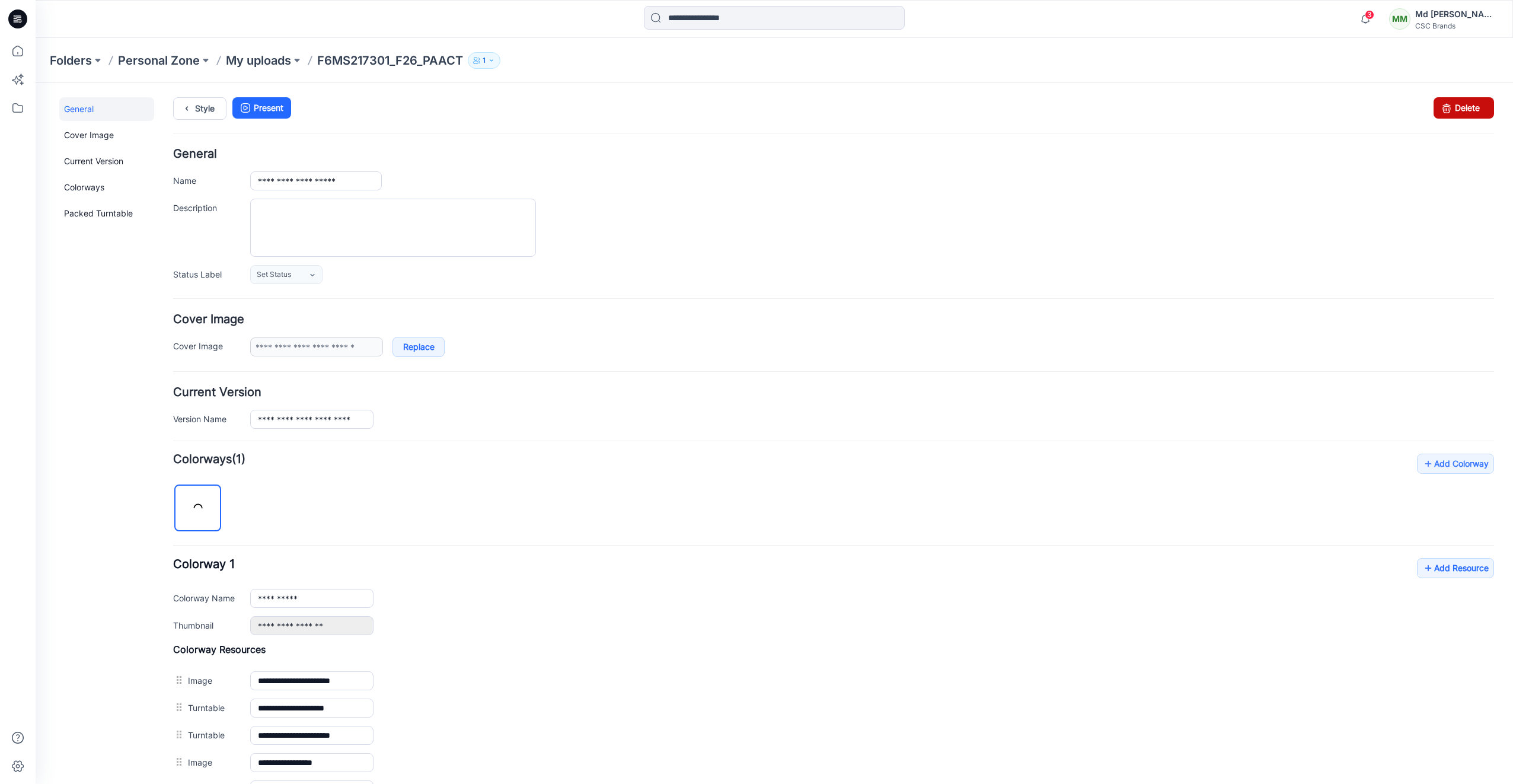
drag, startPoint x: 1455, startPoint y: 115, endPoint x: 857, endPoint y: 128, distance: 598.1
click at [1455, 115] on link "Delete" at bounding box center [1464, 108] width 61 height 21
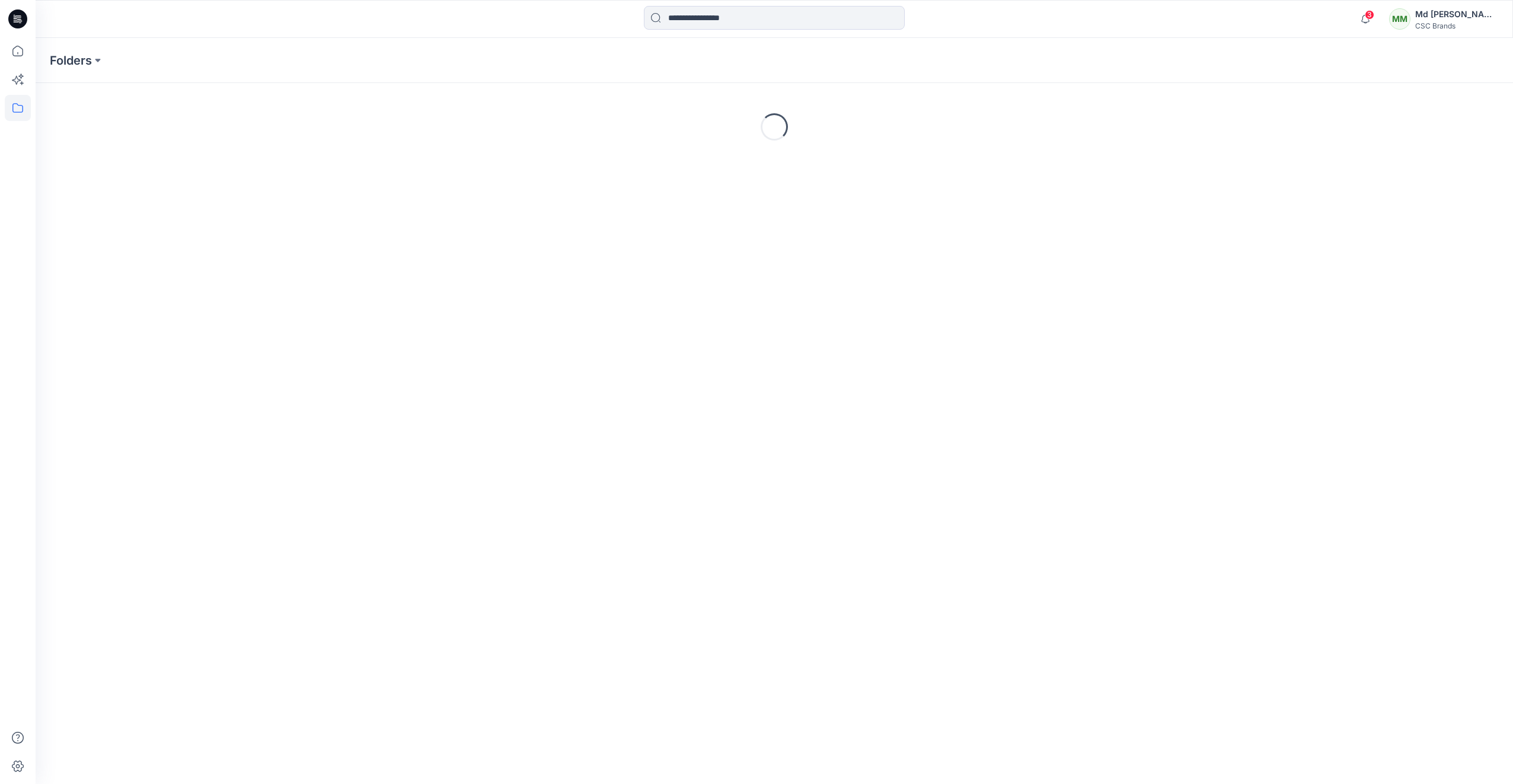
click at [13, 21] on icon at bounding box center [18, 19] width 19 height 19
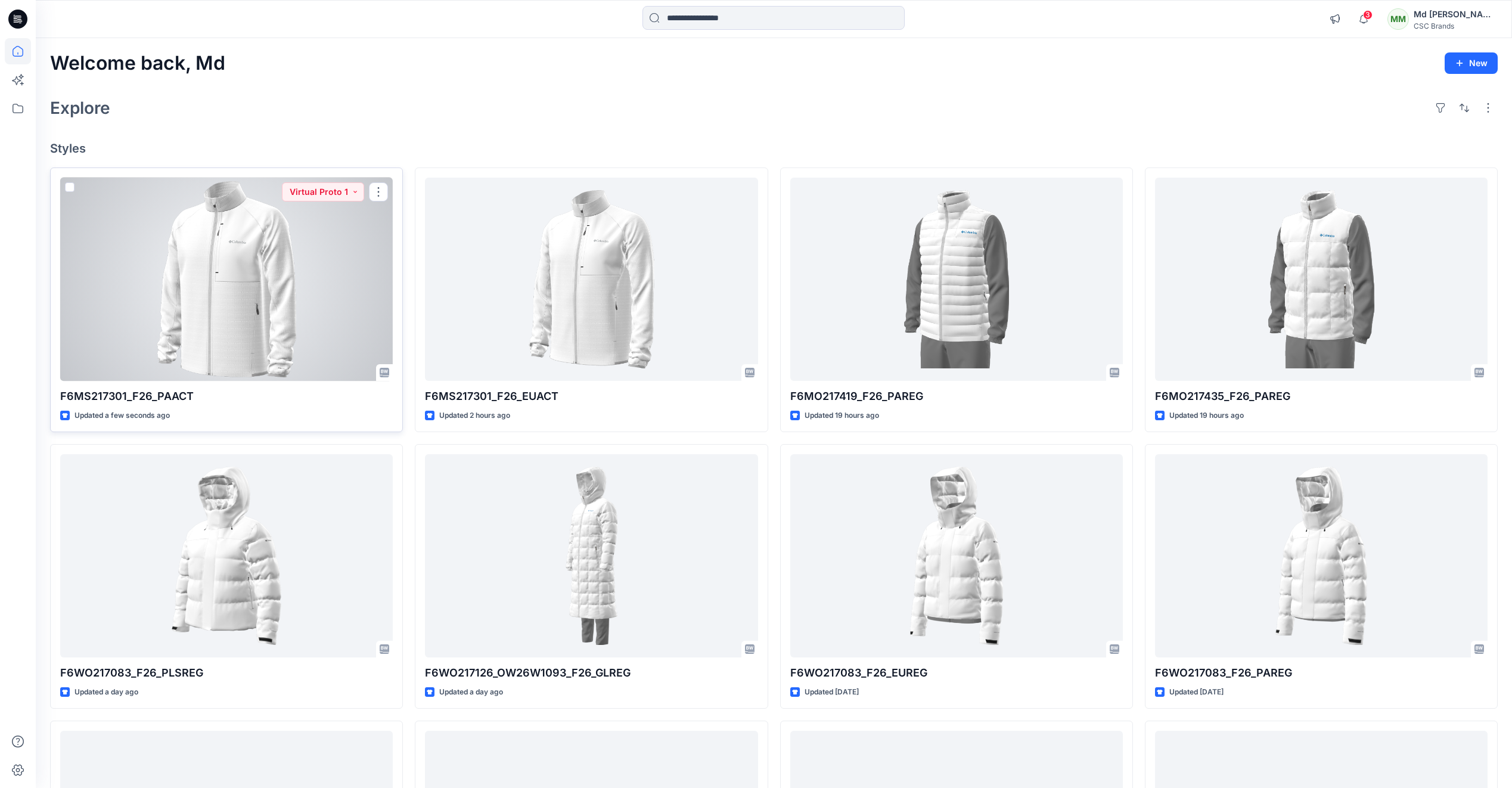
click at [343, 336] on div at bounding box center [226, 279] width 332 height 203
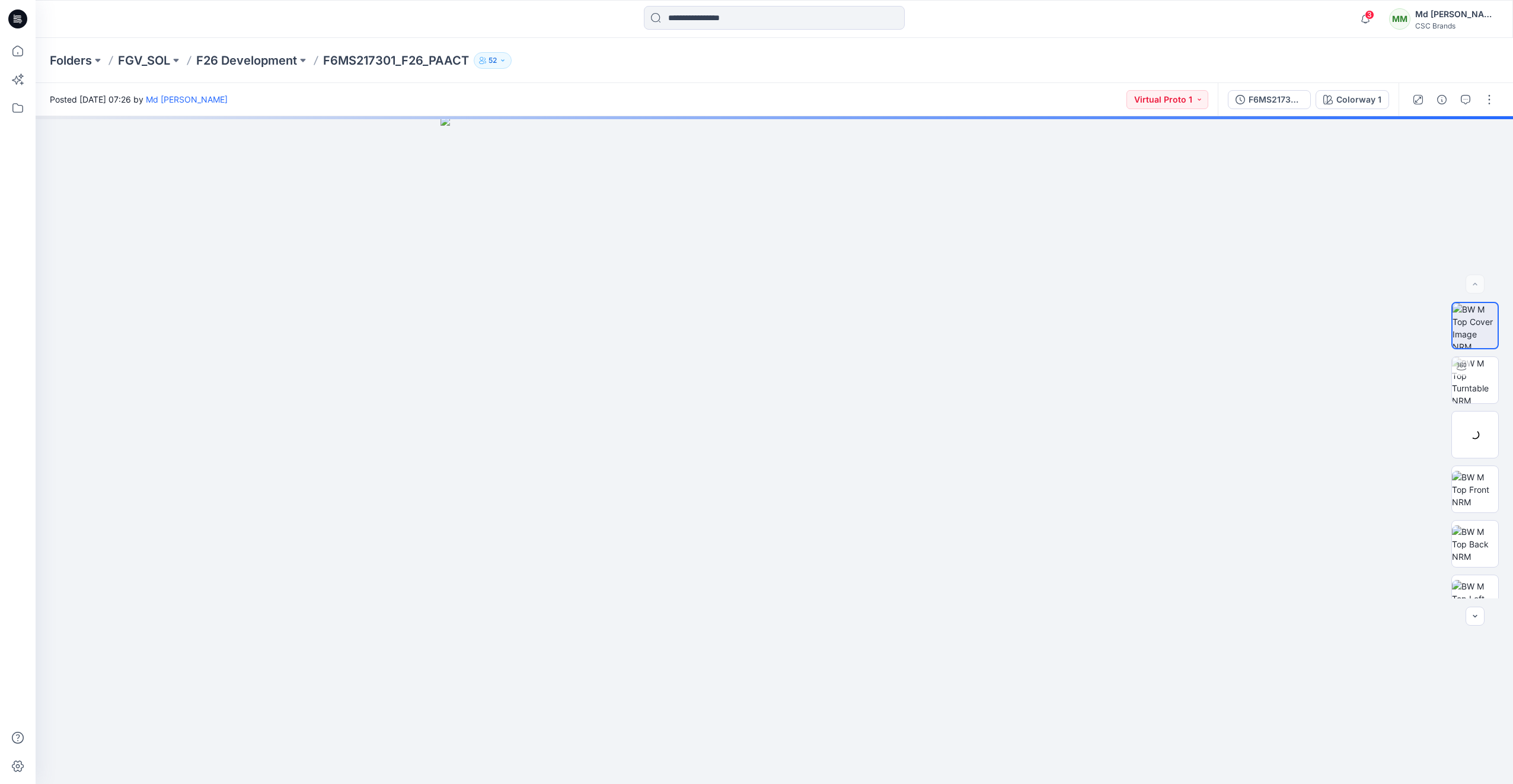
click at [15, 22] on icon at bounding box center [16, 21] width 6 height 1
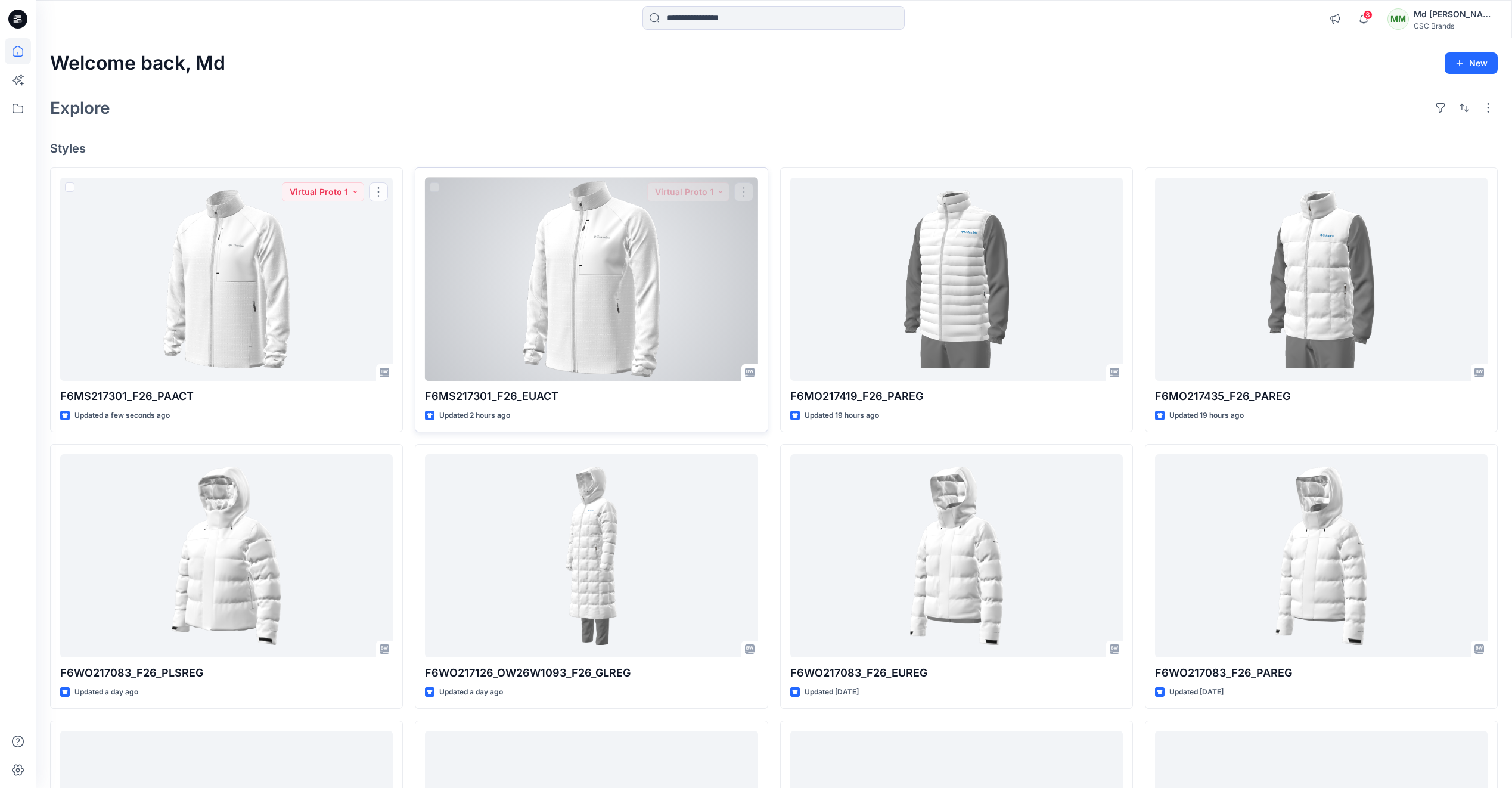
click at [462, 281] on div at bounding box center [591, 279] width 332 height 203
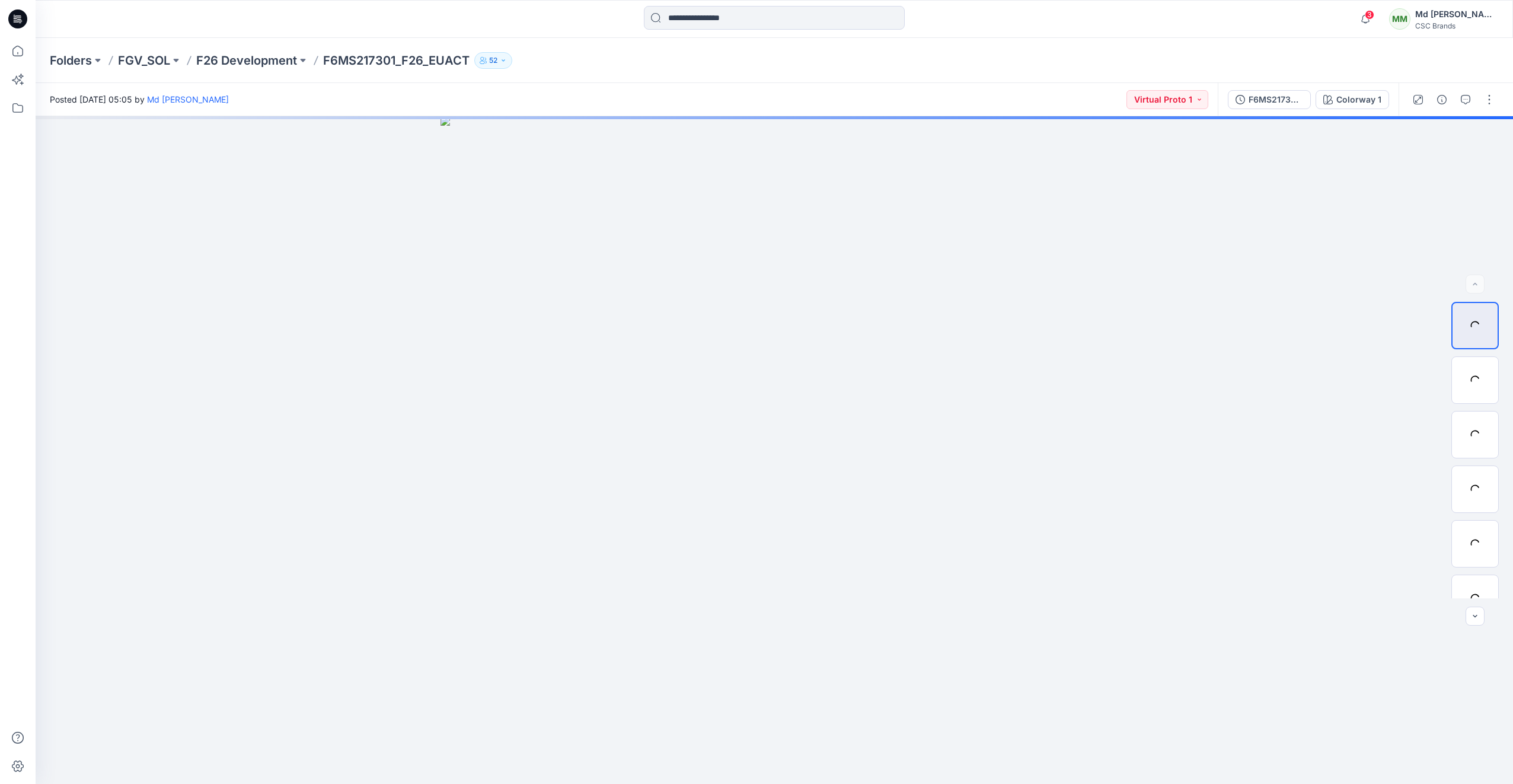
click at [22, 22] on icon at bounding box center [18, 19] width 19 height 19
